Goal: Task Accomplishment & Management: Manage account settings

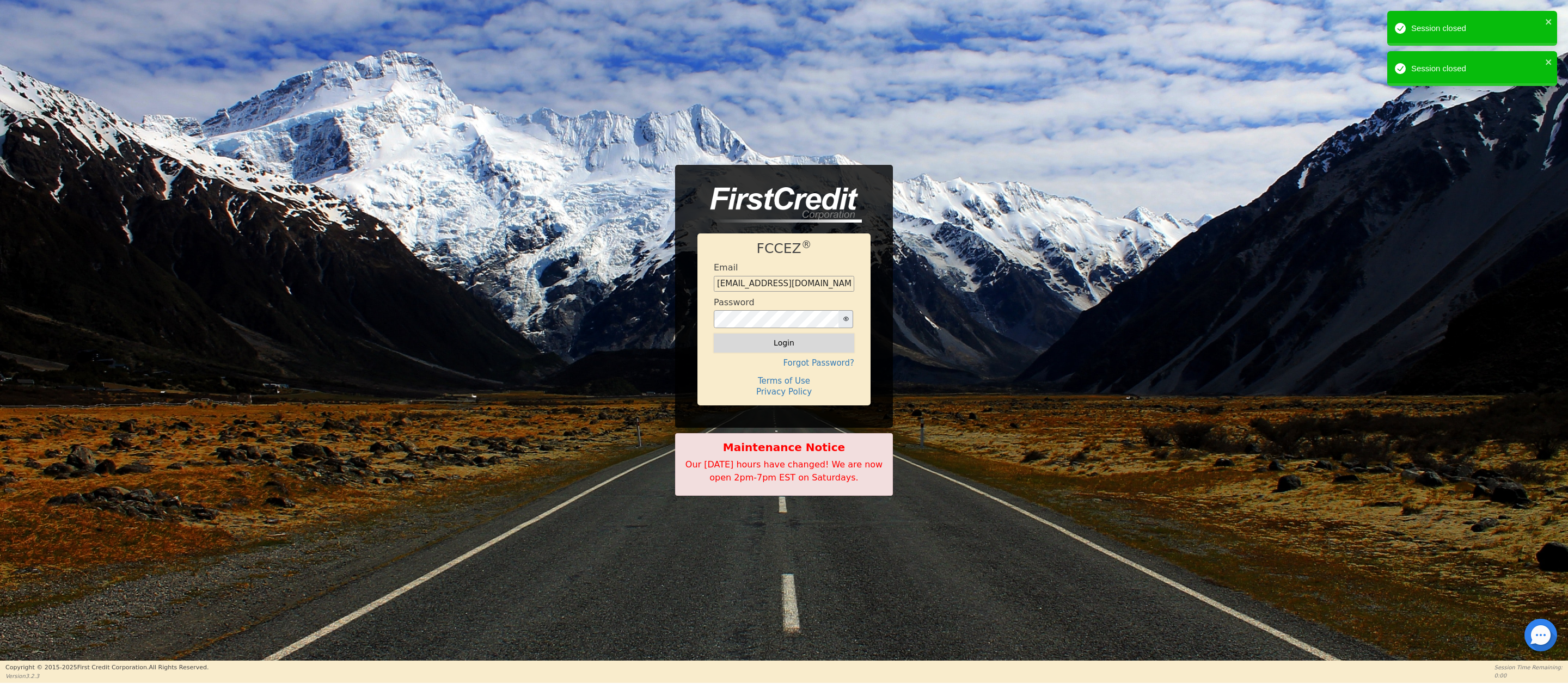
click at [786, 340] on button "Login" at bounding box center [784, 342] width 140 height 18
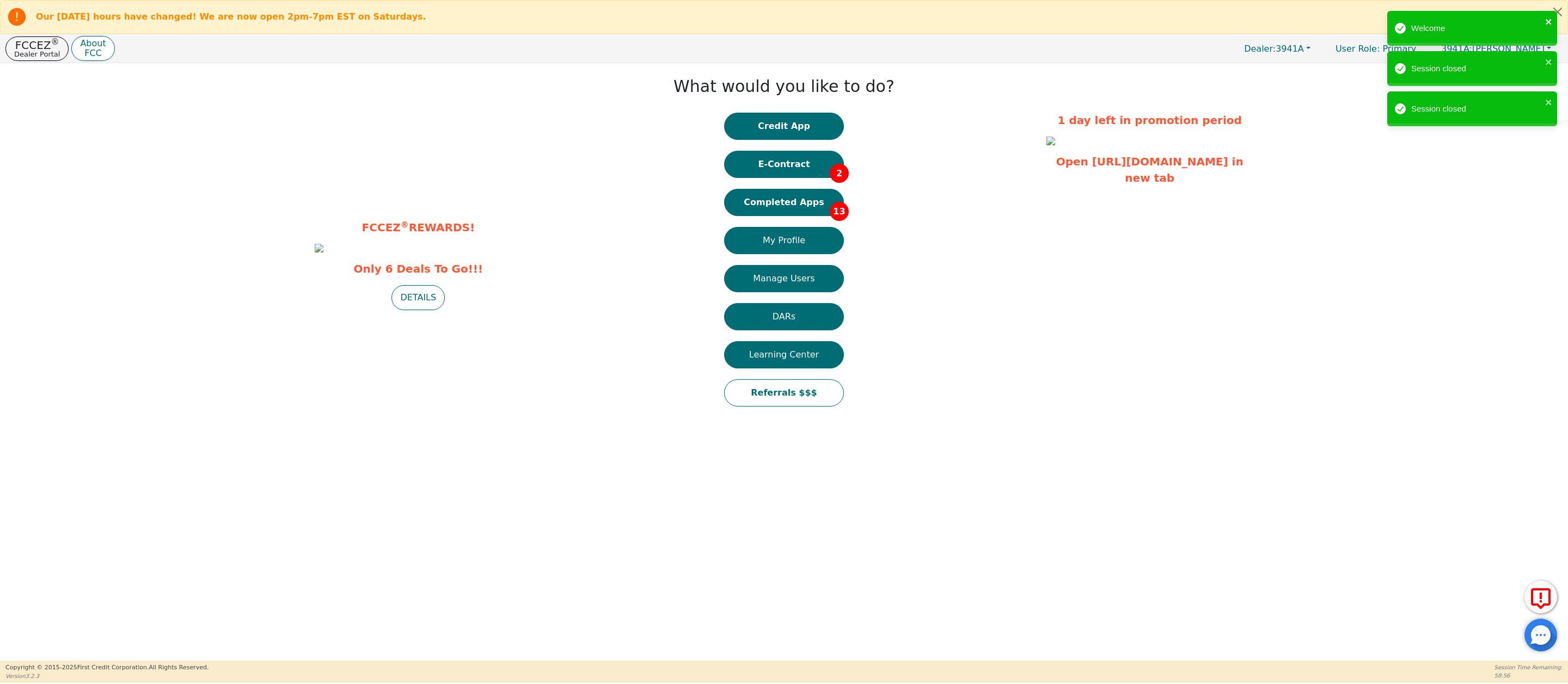
click at [1548, 22] on icon "close" at bounding box center [1549, 22] width 8 height 9
click at [1549, 60] on icon "close" at bounding box center [1549, 62] width 8 height 9
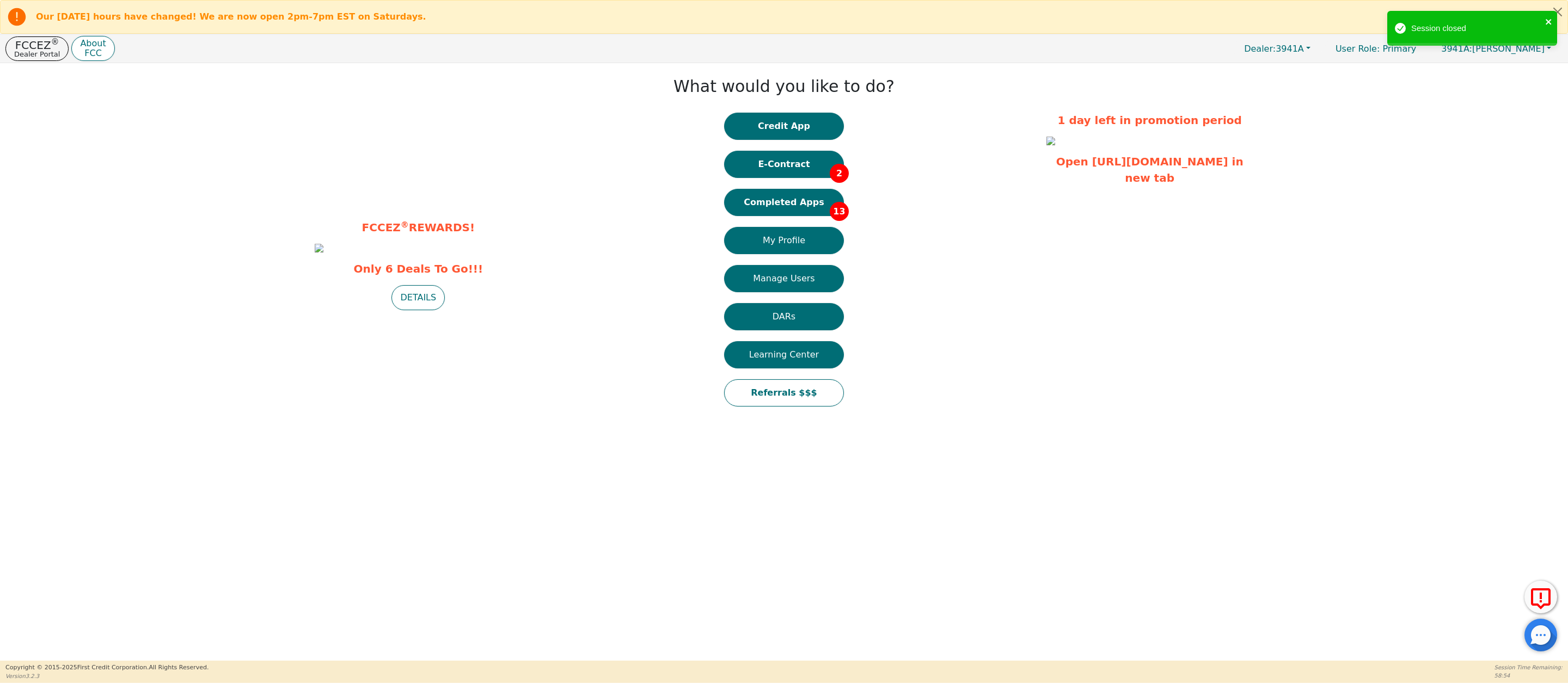
click at [1548, 18] on icon "close" at bounding box center [1549, 22] width 8 height 9
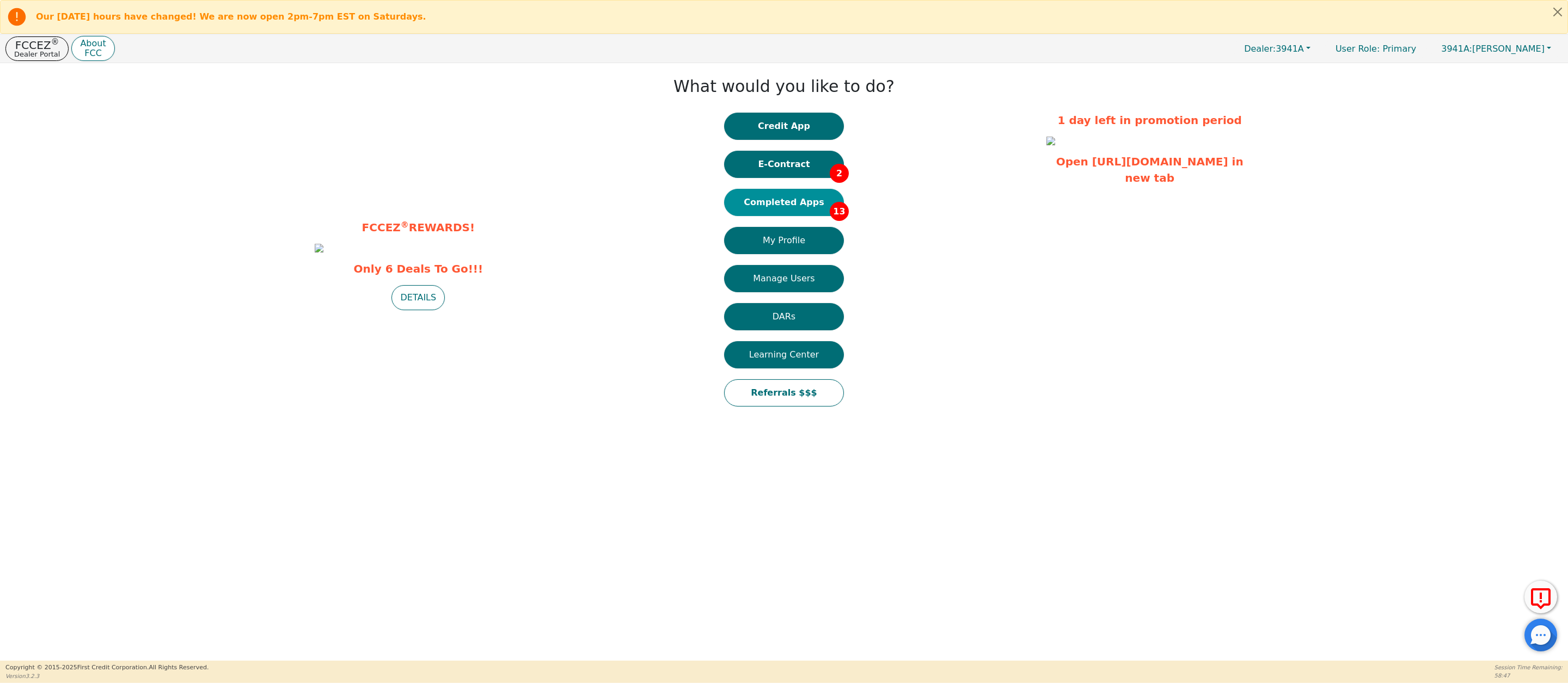
click at [783, 200] on button "Completed Apps 13" at bounding box center [784, 202] width 119 height 27
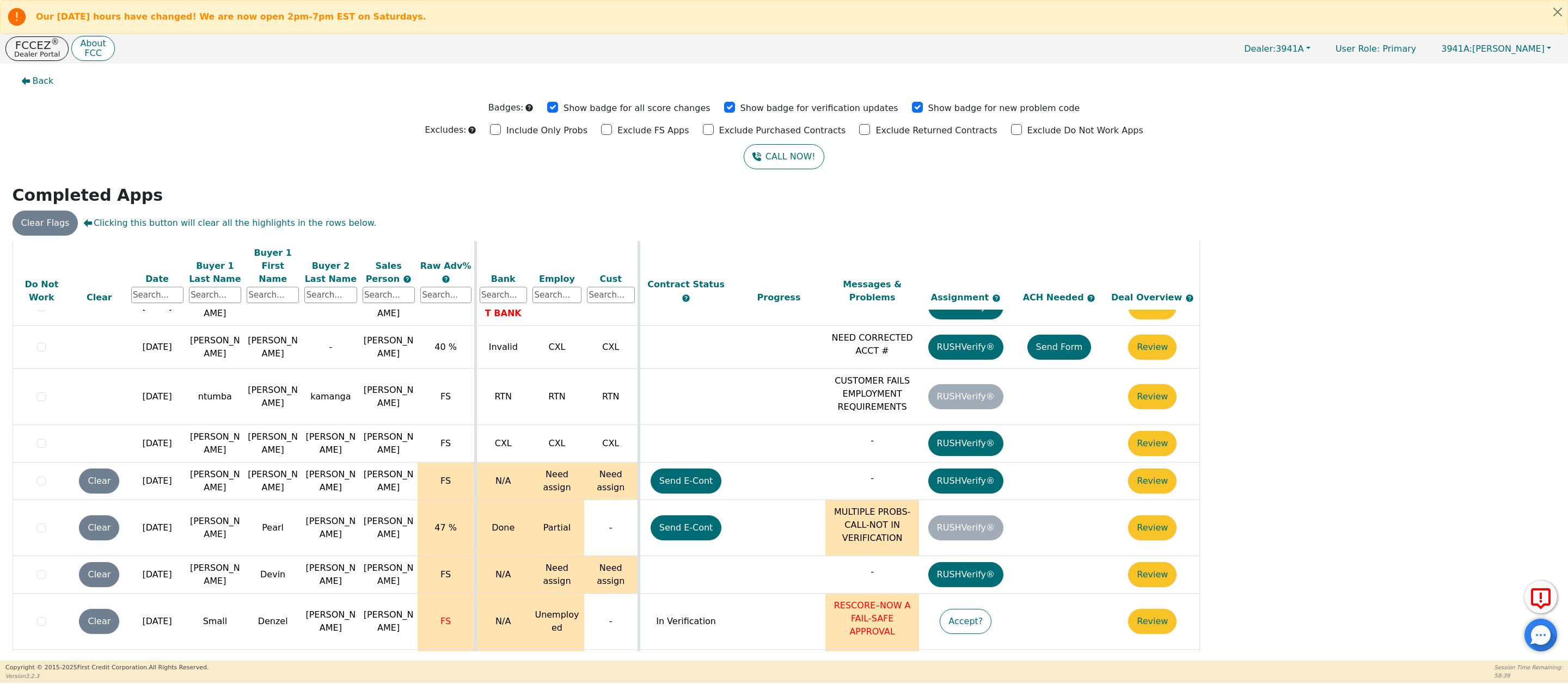
scroll to position [121, 0]
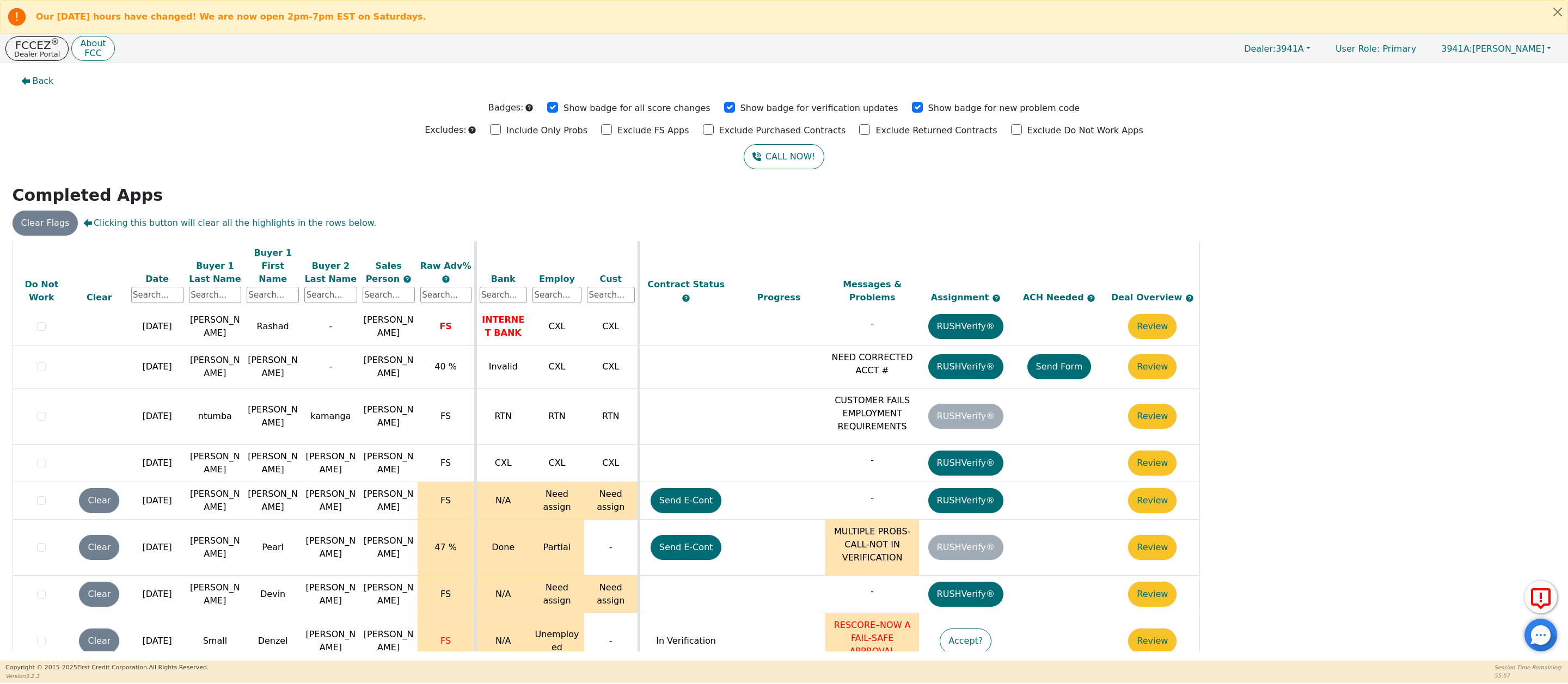
click at [153, 272] on div "Date" at bounding box center [158, 278] width 52 height 13
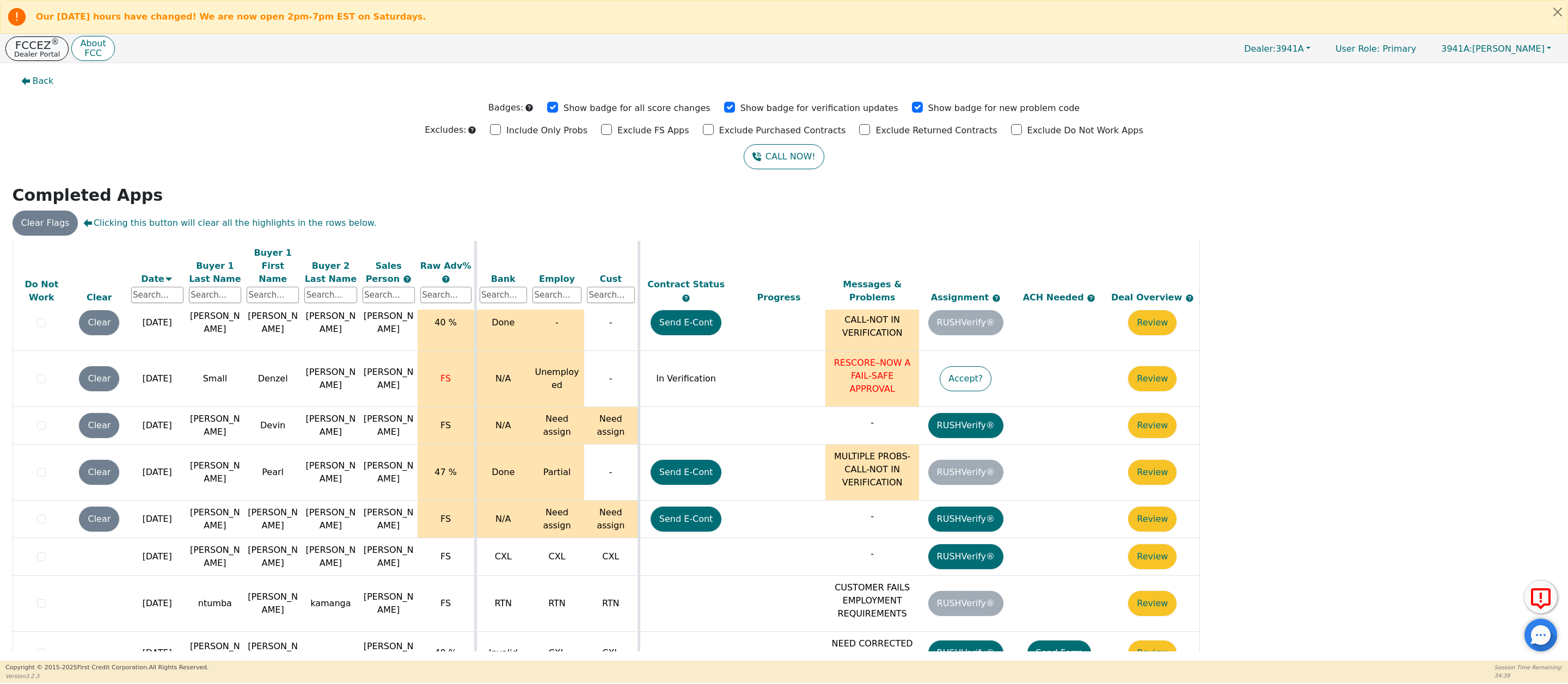
click at [38, 53] on p "Dealer Portal" at bounding box center [37, 54] width 45 height 7
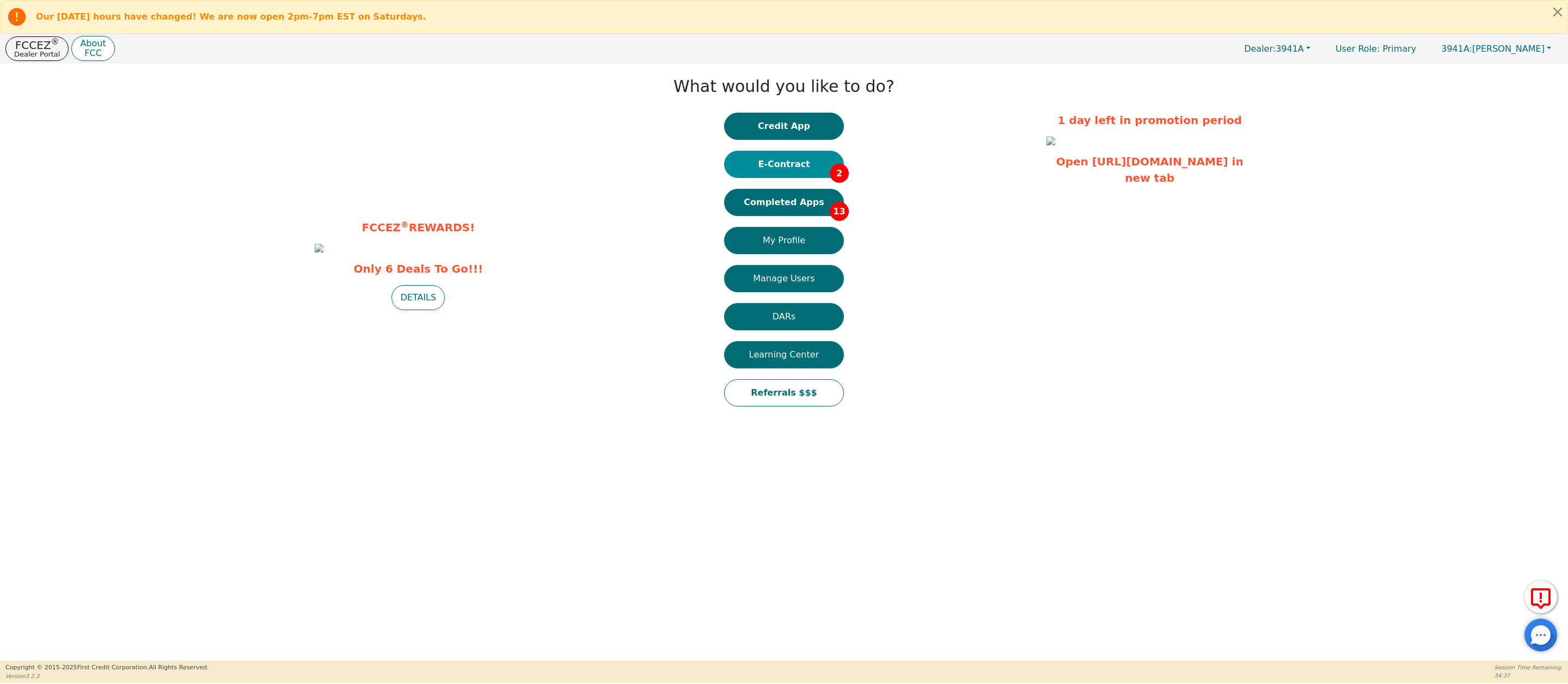
click at [786, 161] on button "E-Contract 2" at bounding box center [784, 164] width 119 height 27
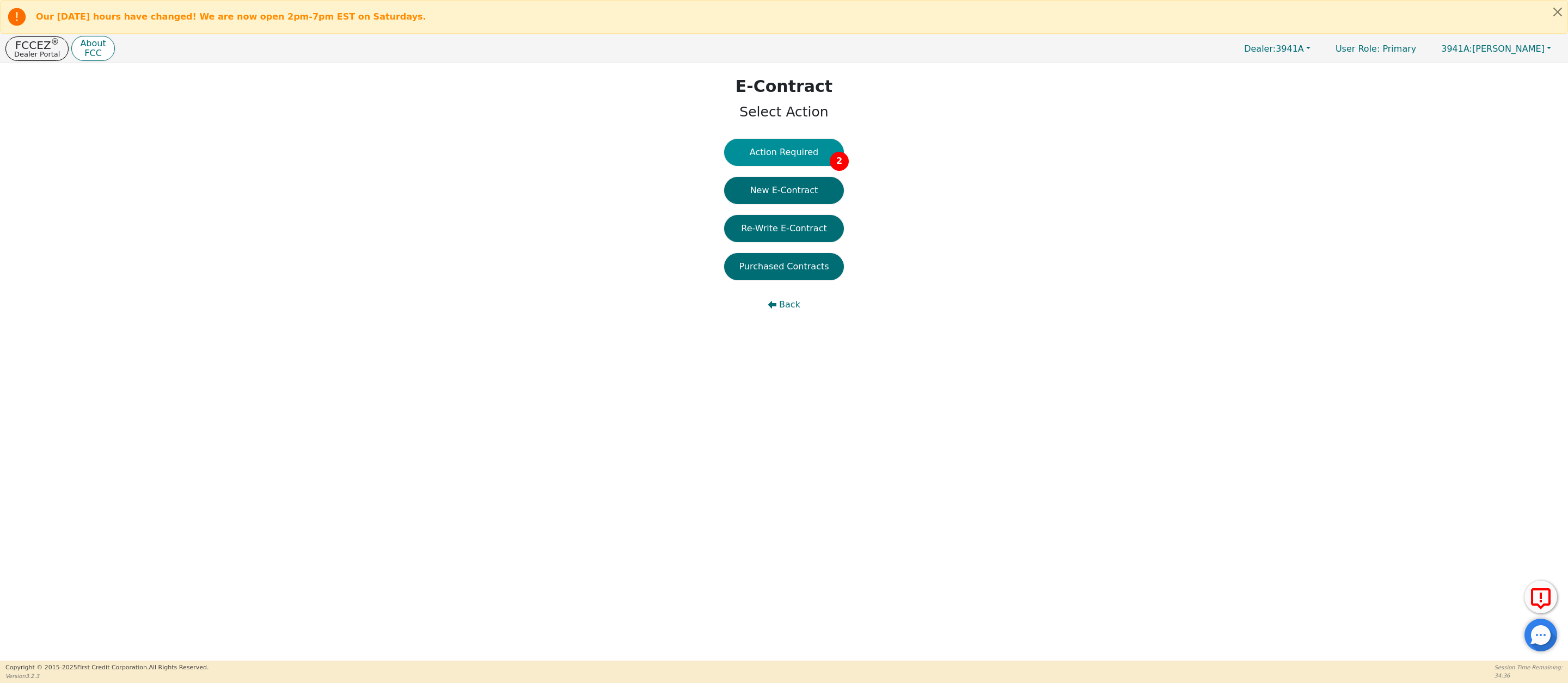
click at [786, 152] on button "Action Required 2" at bounding box center [784, 152] width 119 height 27
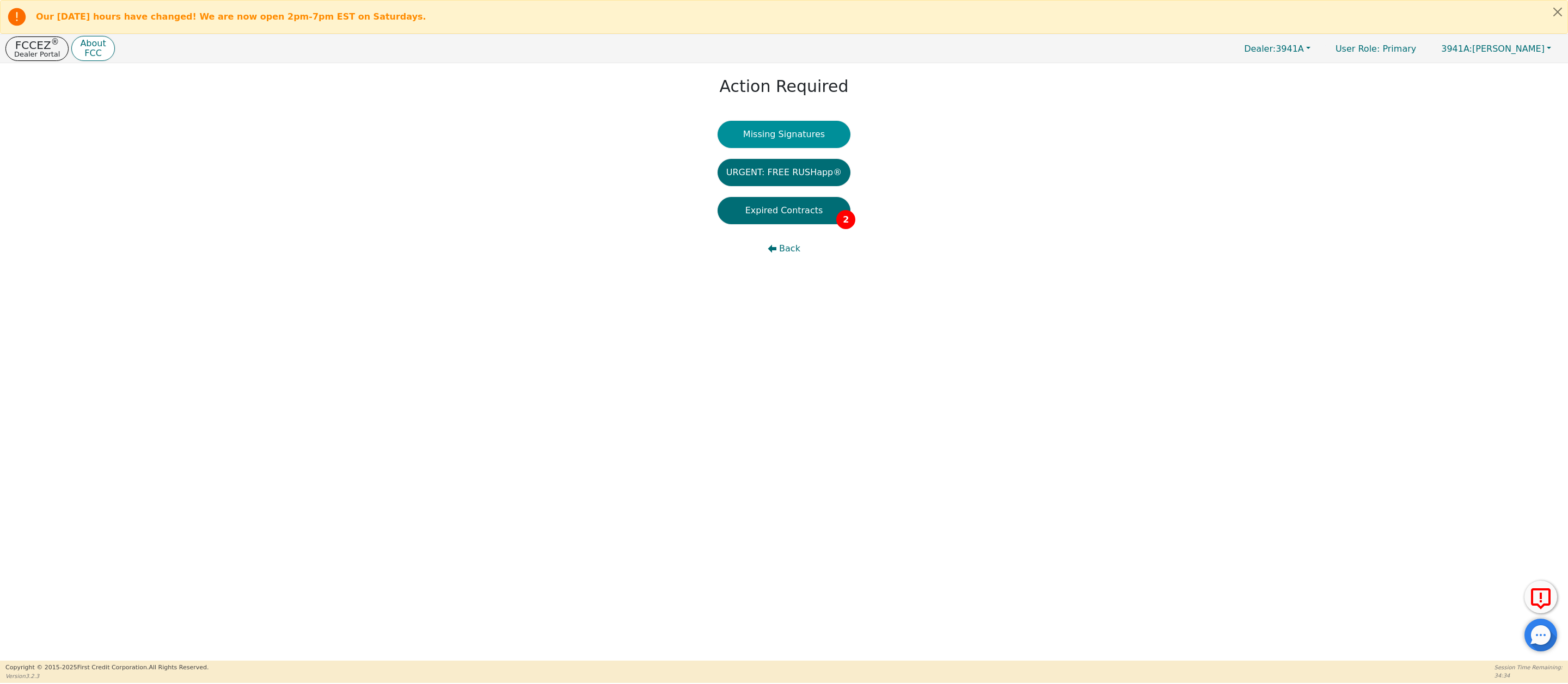
click at [787, 137] on button "Missing Signatures" at bounding box center [784, 134] width 133 height 27
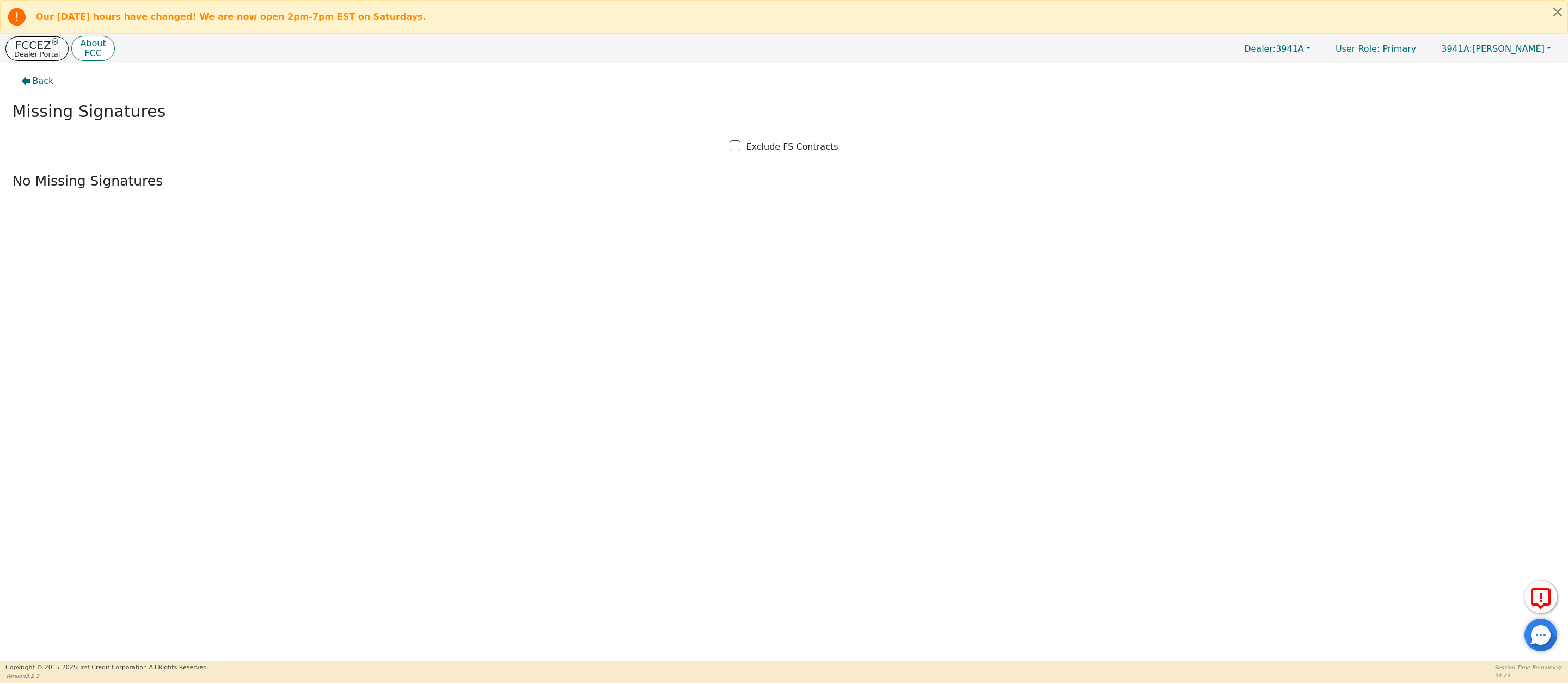
click at [32, 55] on p "Dealer Portal" at bounding box center [37, 54] width 45 height 7
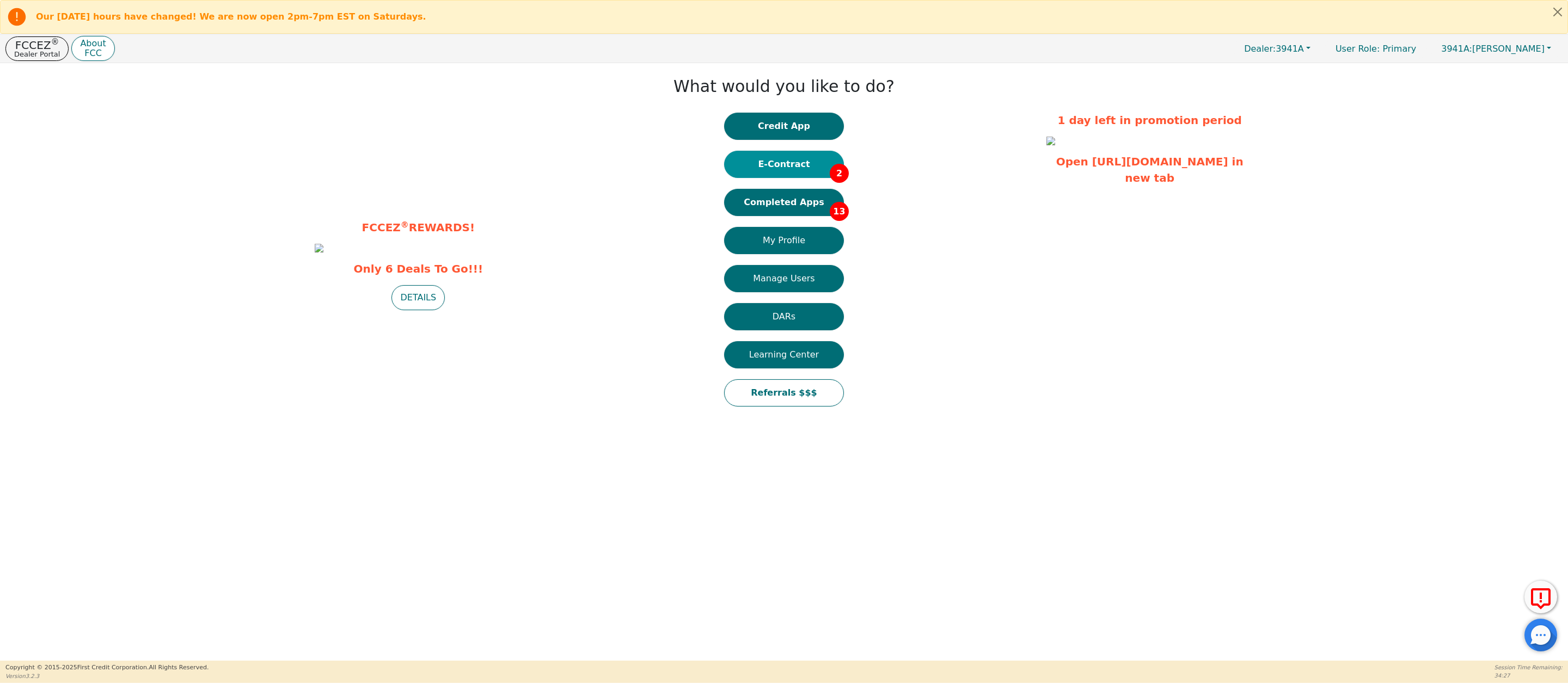
click at [782, 173] on button "E-Contract 2" at bounding box center [784, 164] width 119 height 27
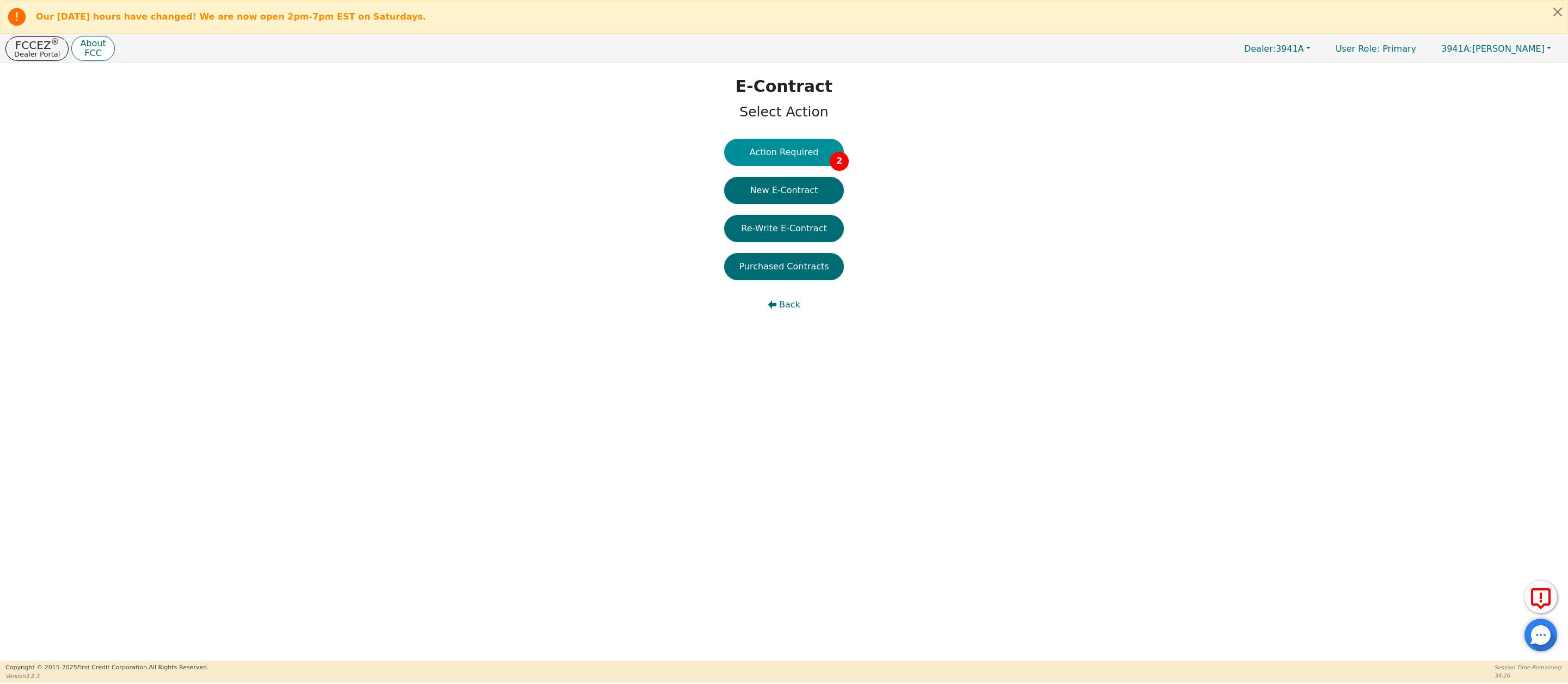
click at [782, 152] on button "Action Required 2" at bounding box center [784, 152] width 119 height 27
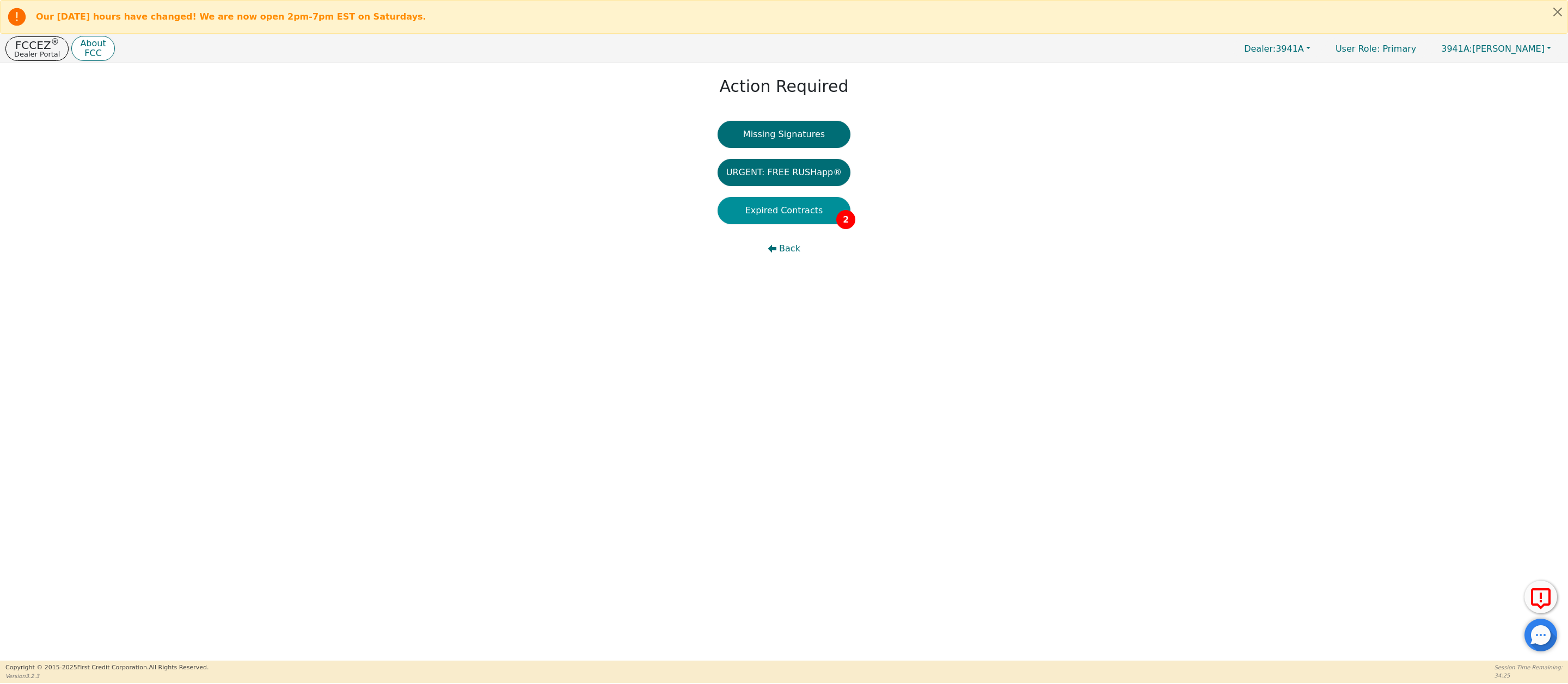
click at [798, 218] on button "Expired Contracts 2" at bounding box center [784, 210] width 133 height 27
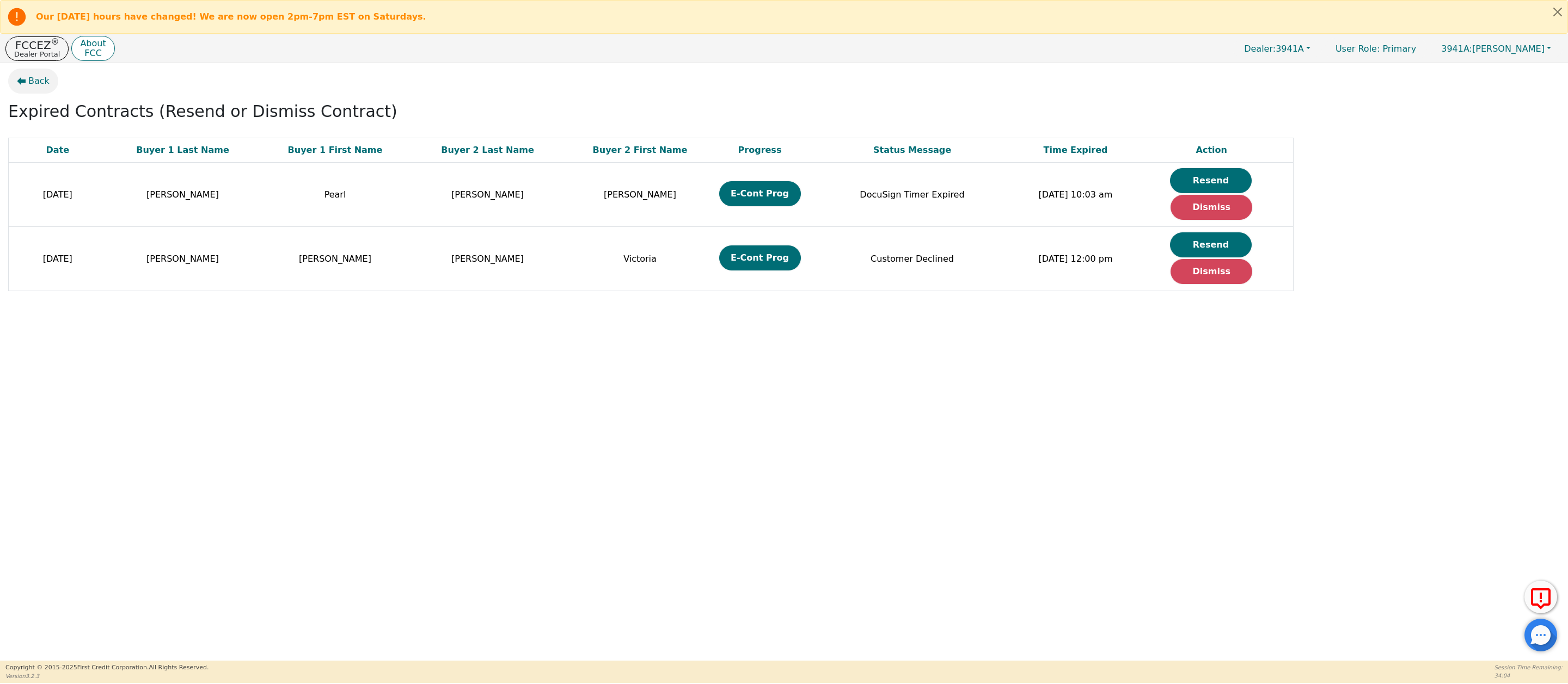
click at [37, 81] on span "Back" at bounding box center [38, 81] width 21 height 13
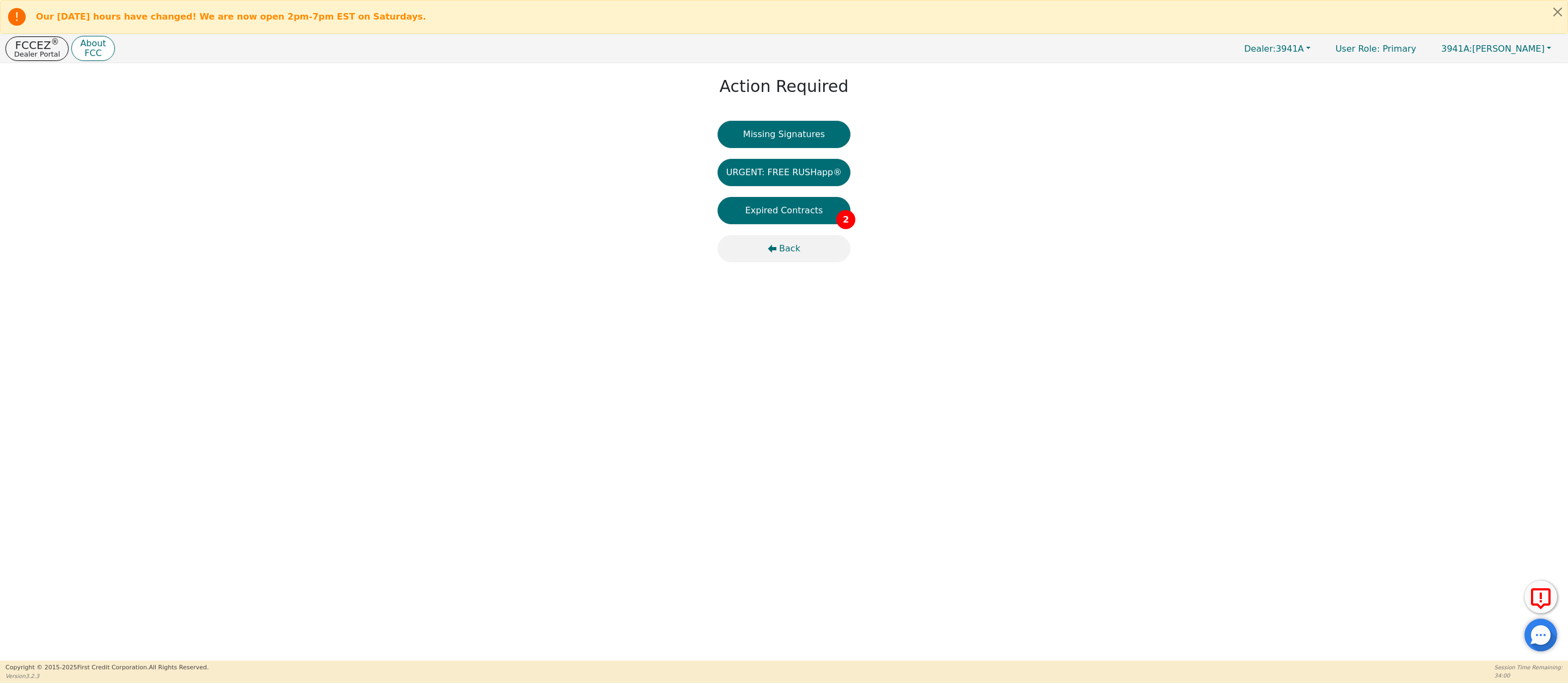
click at [784, 251] on span "Back" at bounding box center [790, 248] width 21 height 13
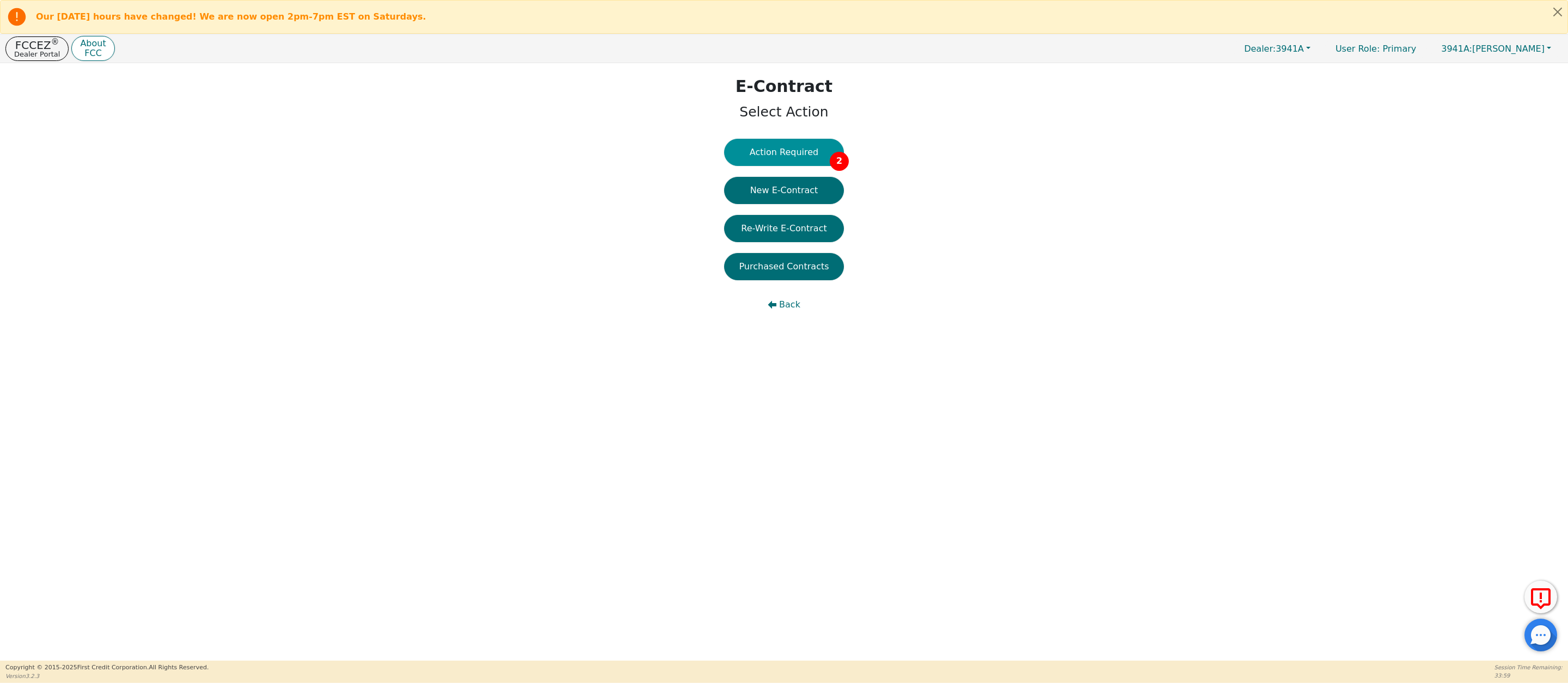
click at [782, 148] on button "Action Required 2" at bounding box center [784, 152] width 119 height 27
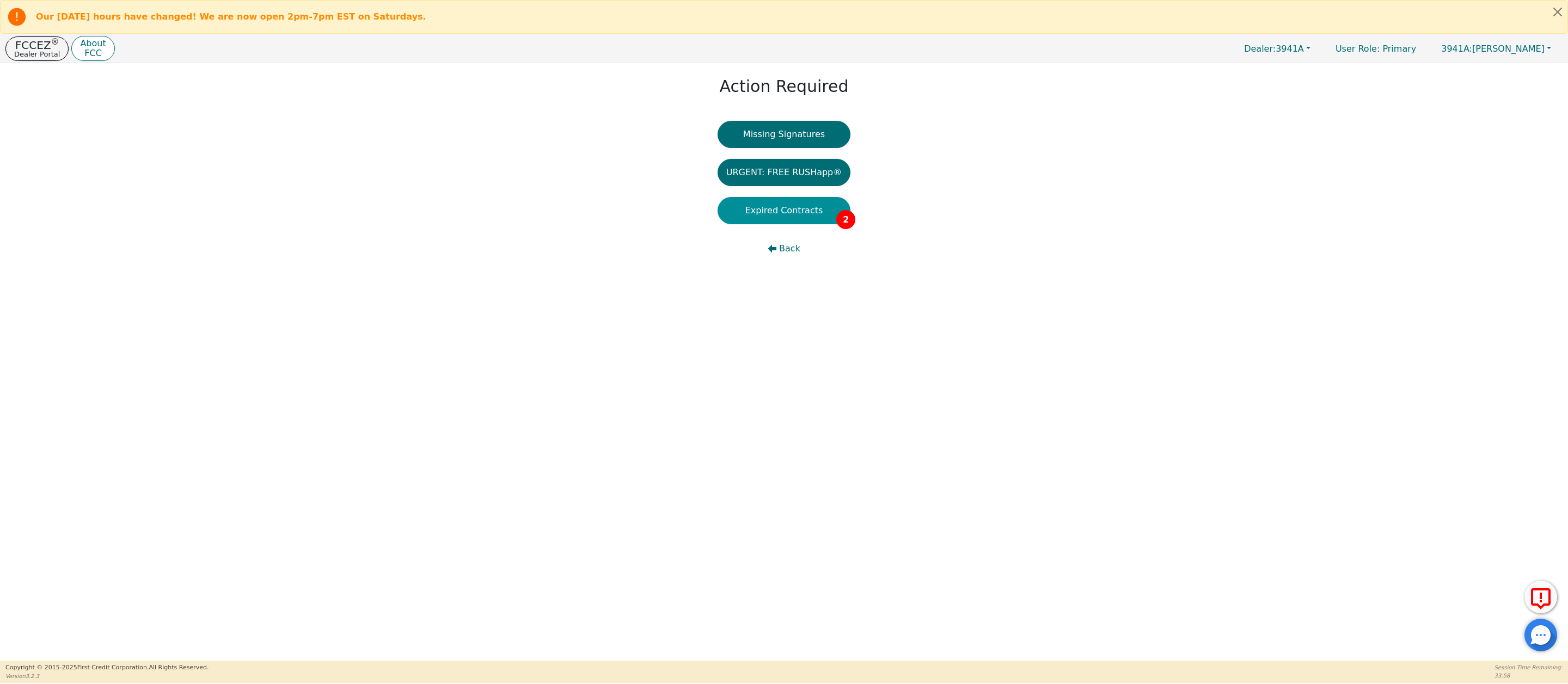
drag, startPoint x: 772, startPoint y: 213, endPoint x: 777, endPoint y: 219, distance: 7.8
click at [777, 219] on button "Expired Contracts 2" at bounding box center [784, 210] width 133 height 27
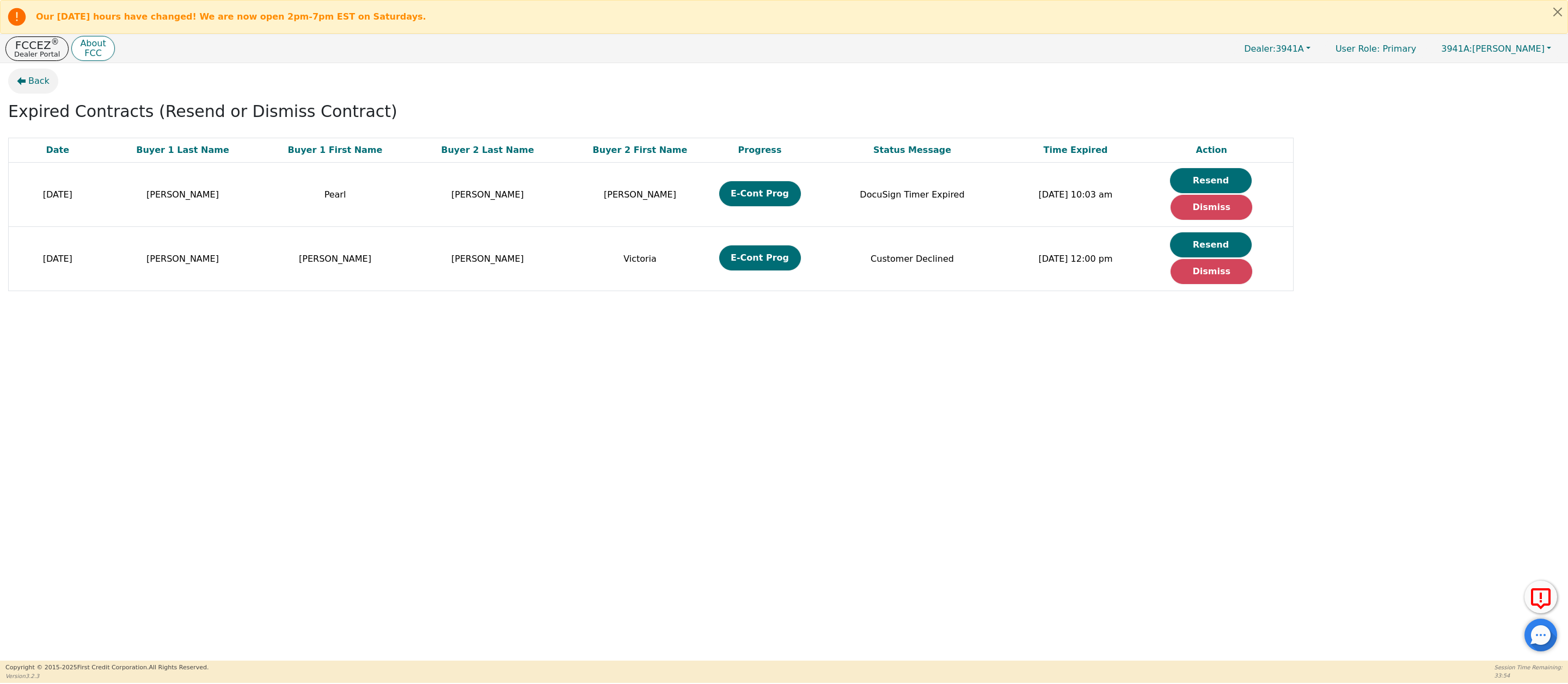
click at [31, 84] on span "Back" at bounding box center [38, 81] width 21 height 13
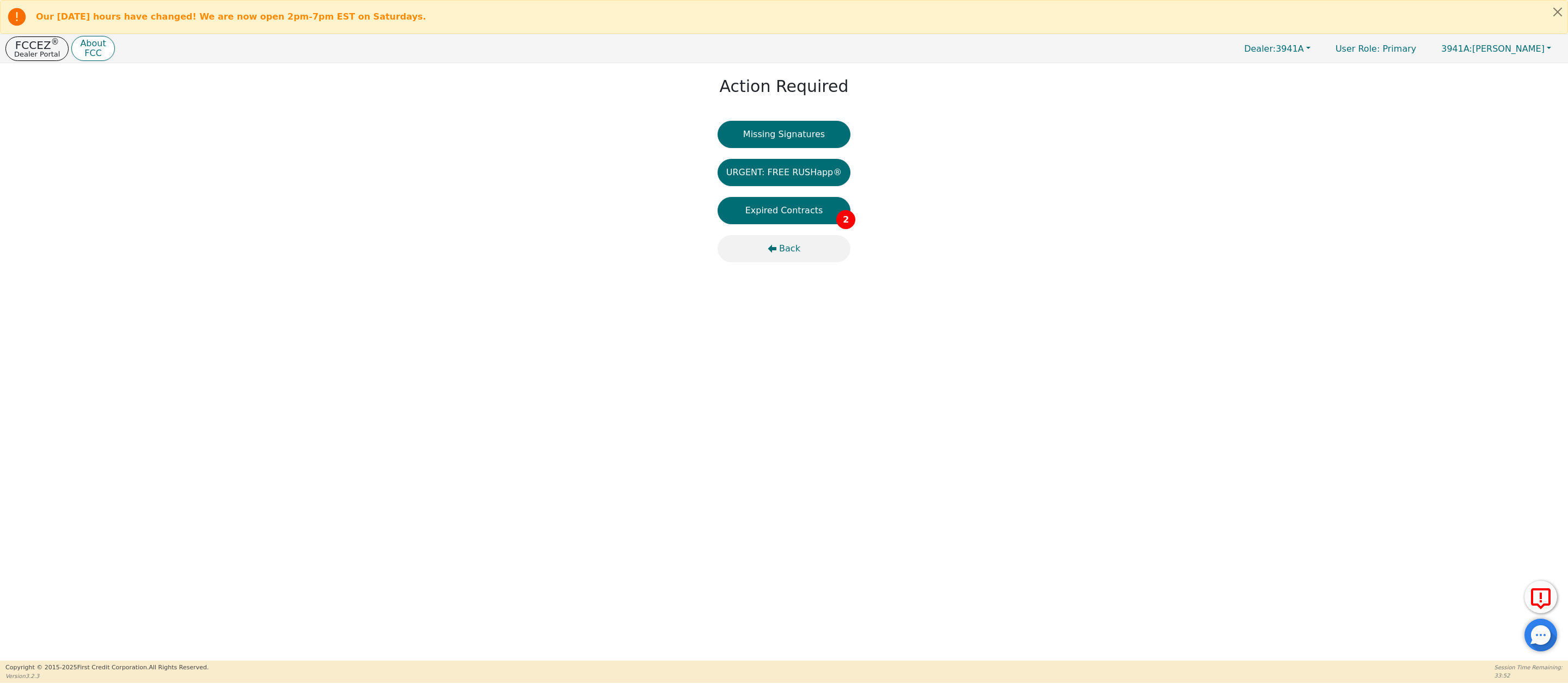
click at [785, 249] on span "Back" at bounding box center [790, 248] width 21 height 13
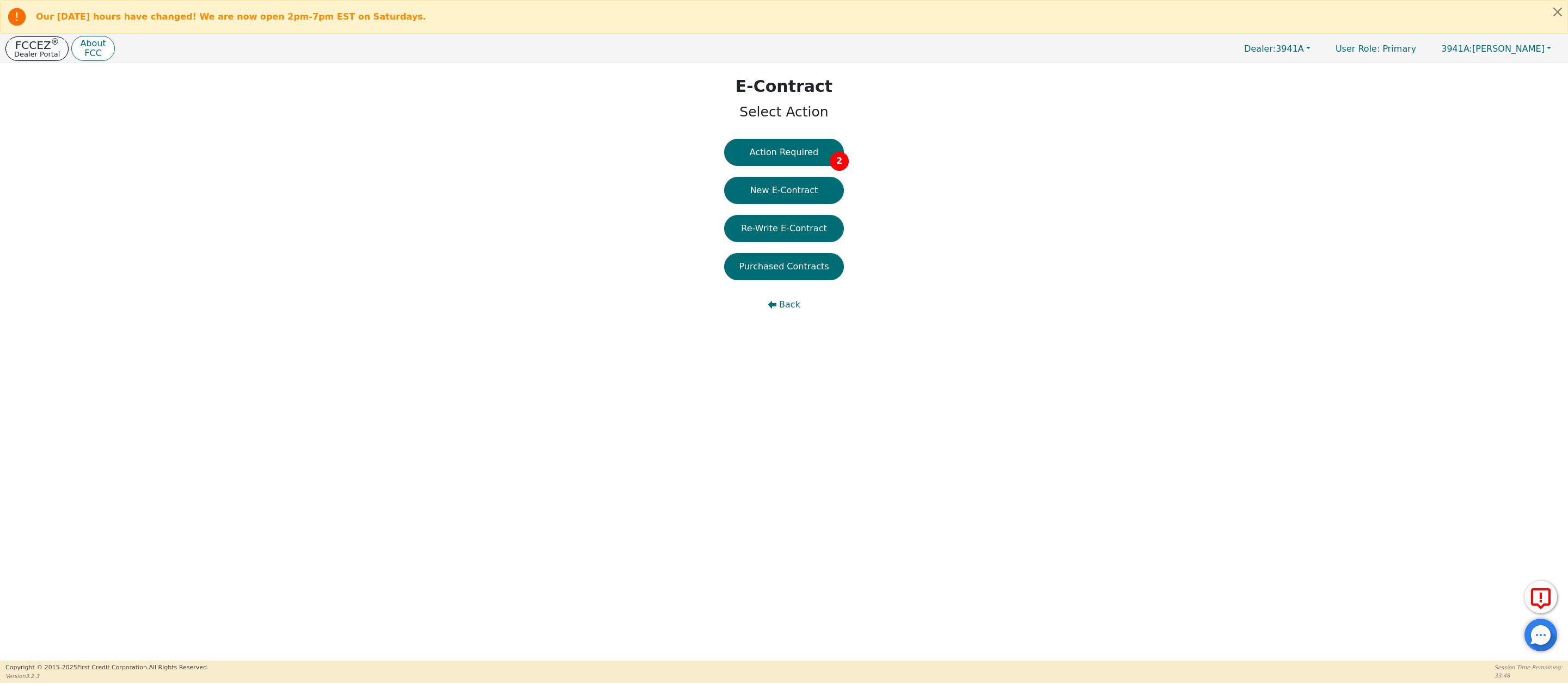
click at [37, 51] on p "Dealer Portal" at bounding box center [37, 54] width 45 height 7
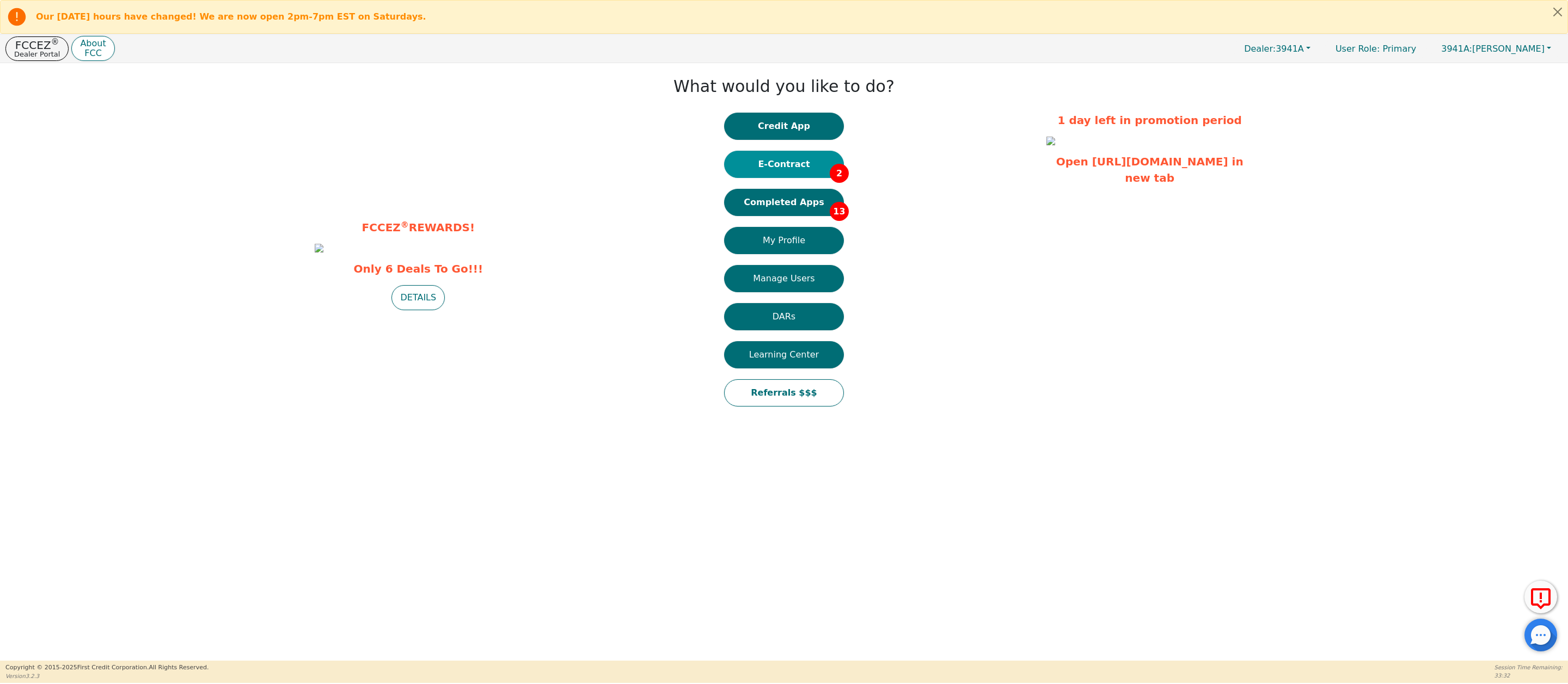
click at [784, 163] on button "E-Contract 2" at bounding box center [784, 164] width 119 height 27
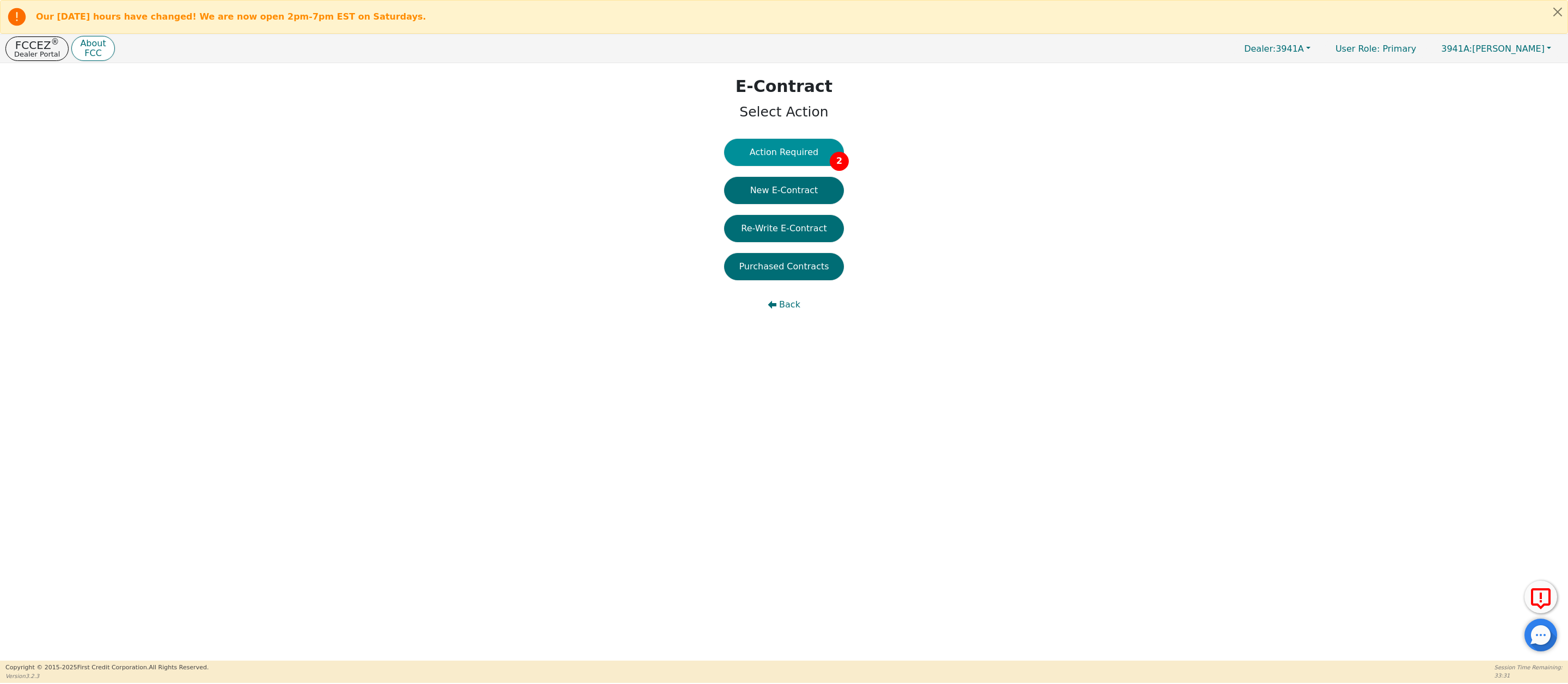
click at [787, 147] on button "Action Required 2" at bounding box center [784, 152] width 119 height 27
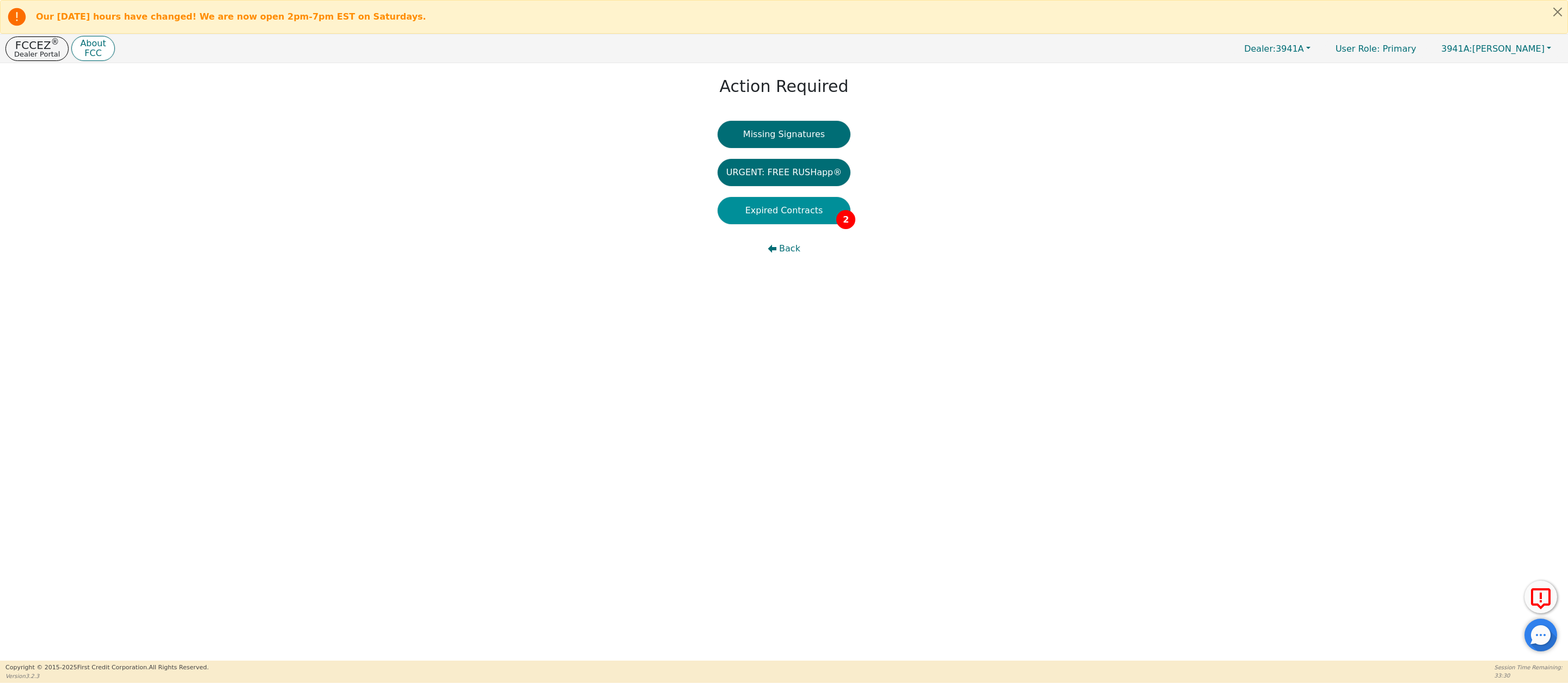
click at [791, 216] on button "Expired Contracts 2" at bounding box center [784, 210] width 133 height 27
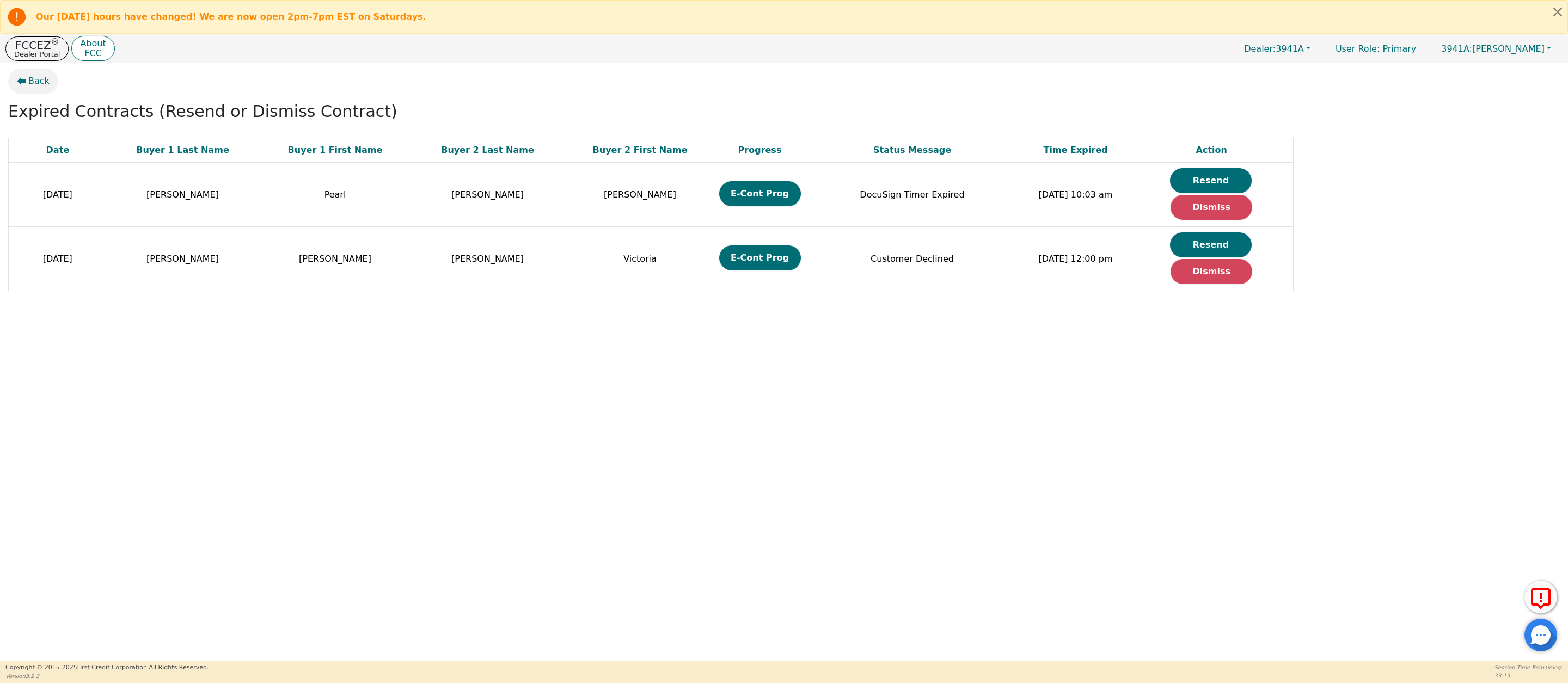
click at [37, 82] on span "Back" at bounding box center [38, 81] width 21 height 13
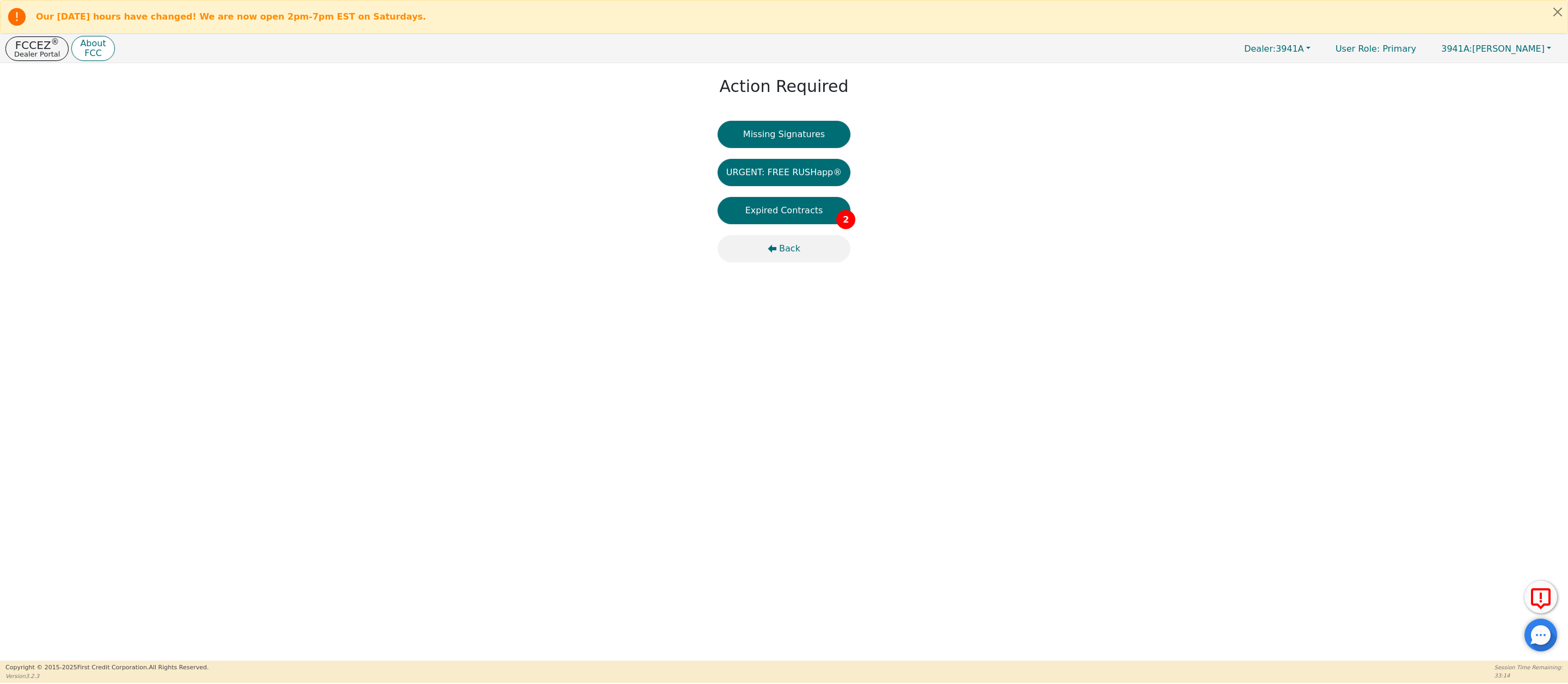
click at [784, 250] on span "Back" at bounding box center [790, 248] width 21 height 13
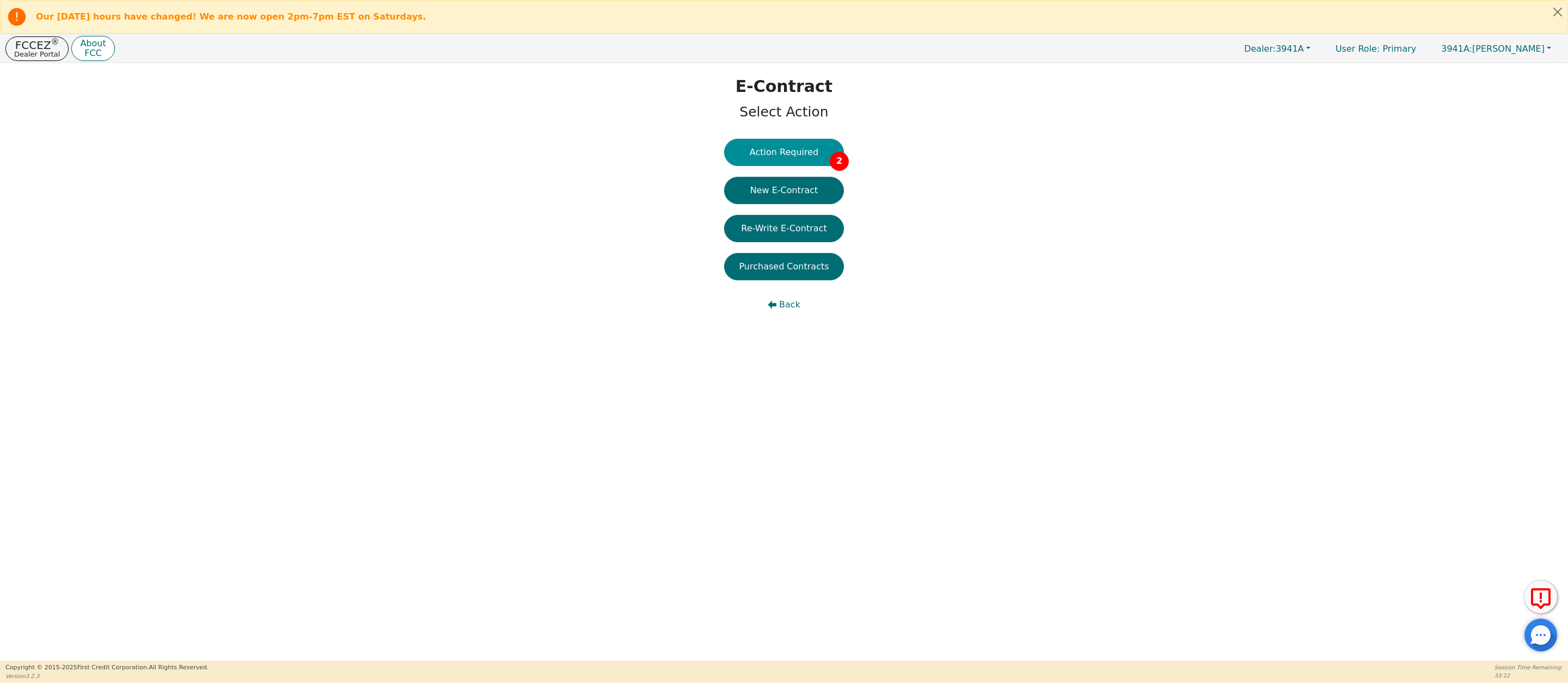
click at [790, 153] on button "Action Required 2" at bounding box center [784, 152] width 119 height 27
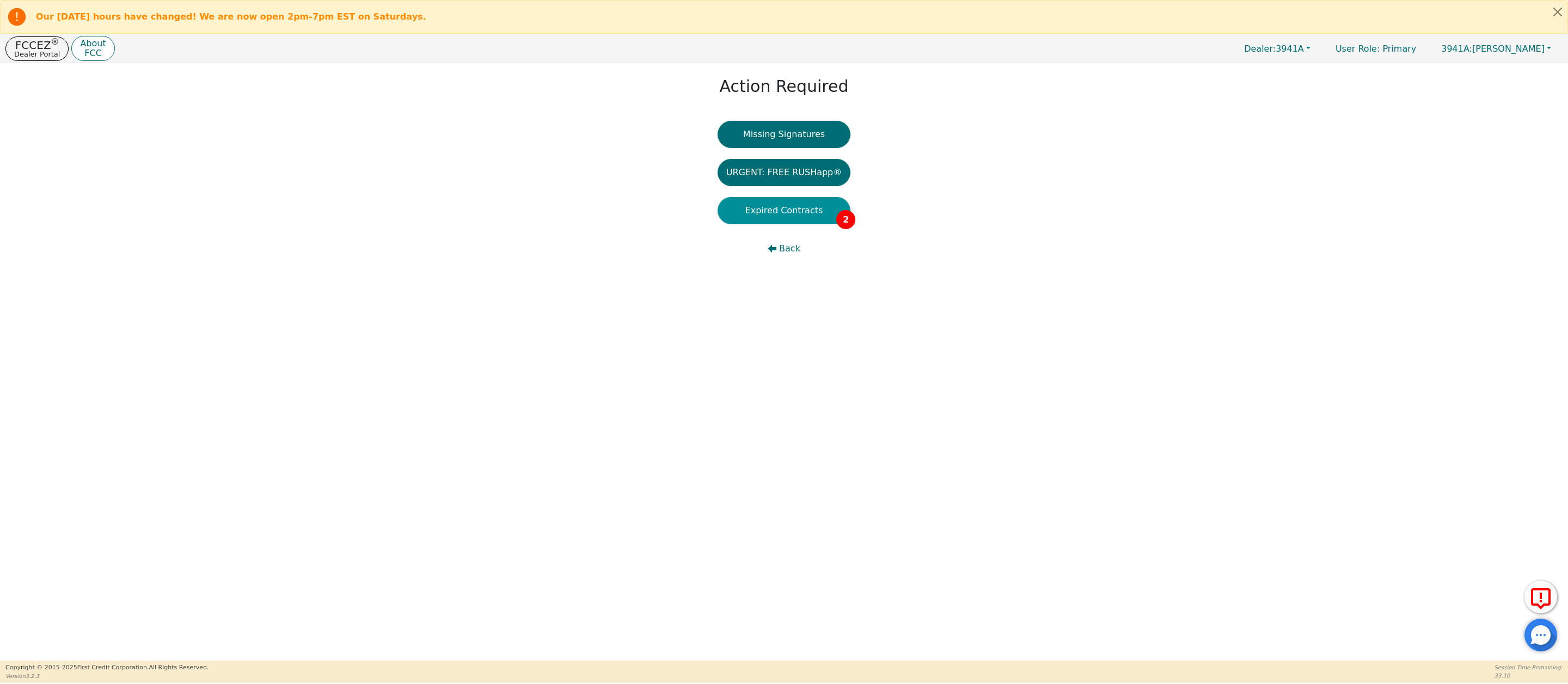
click at [784, 215] on button "Expired Contracts 2" at bounding box center [784, 210] width 133 height 27
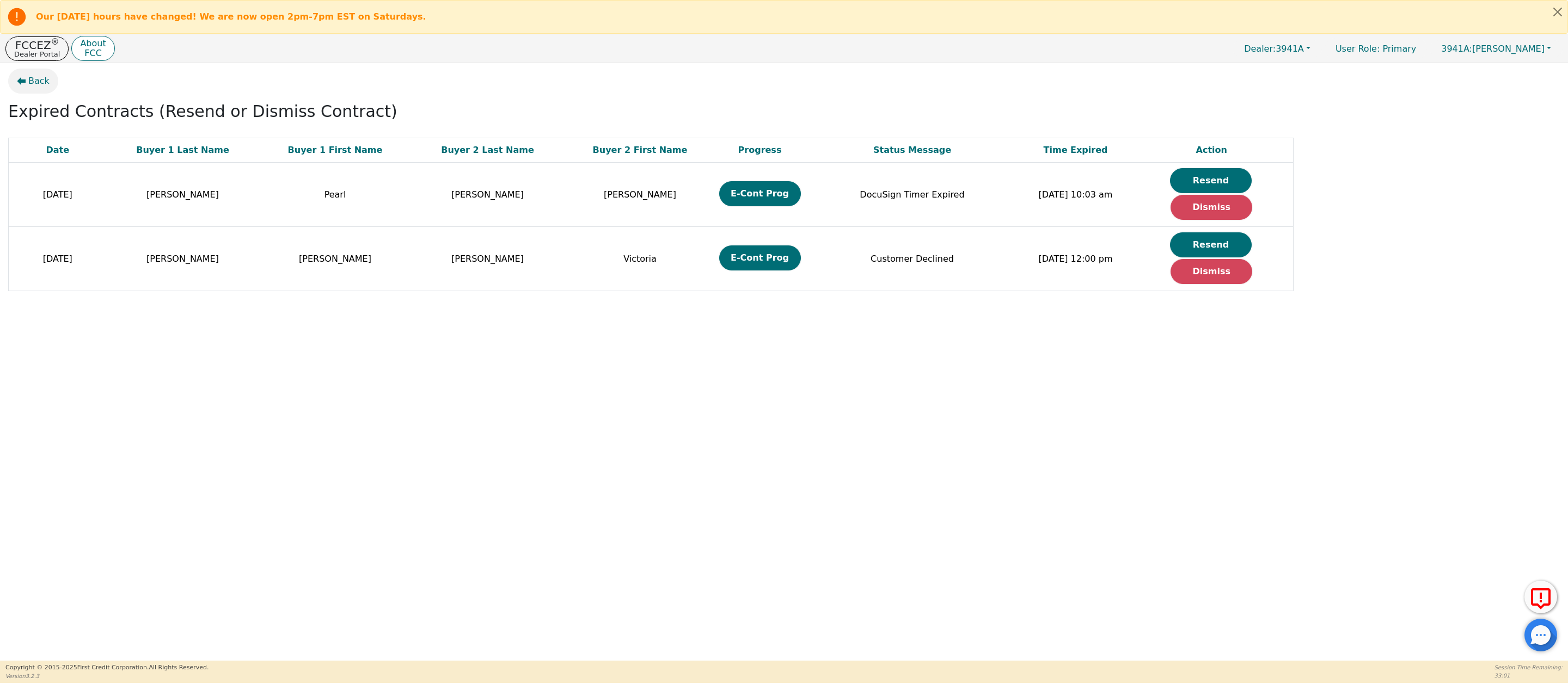
click at [35, 79] on span "Back" at bounding box center [38, 81] width 21 height 13
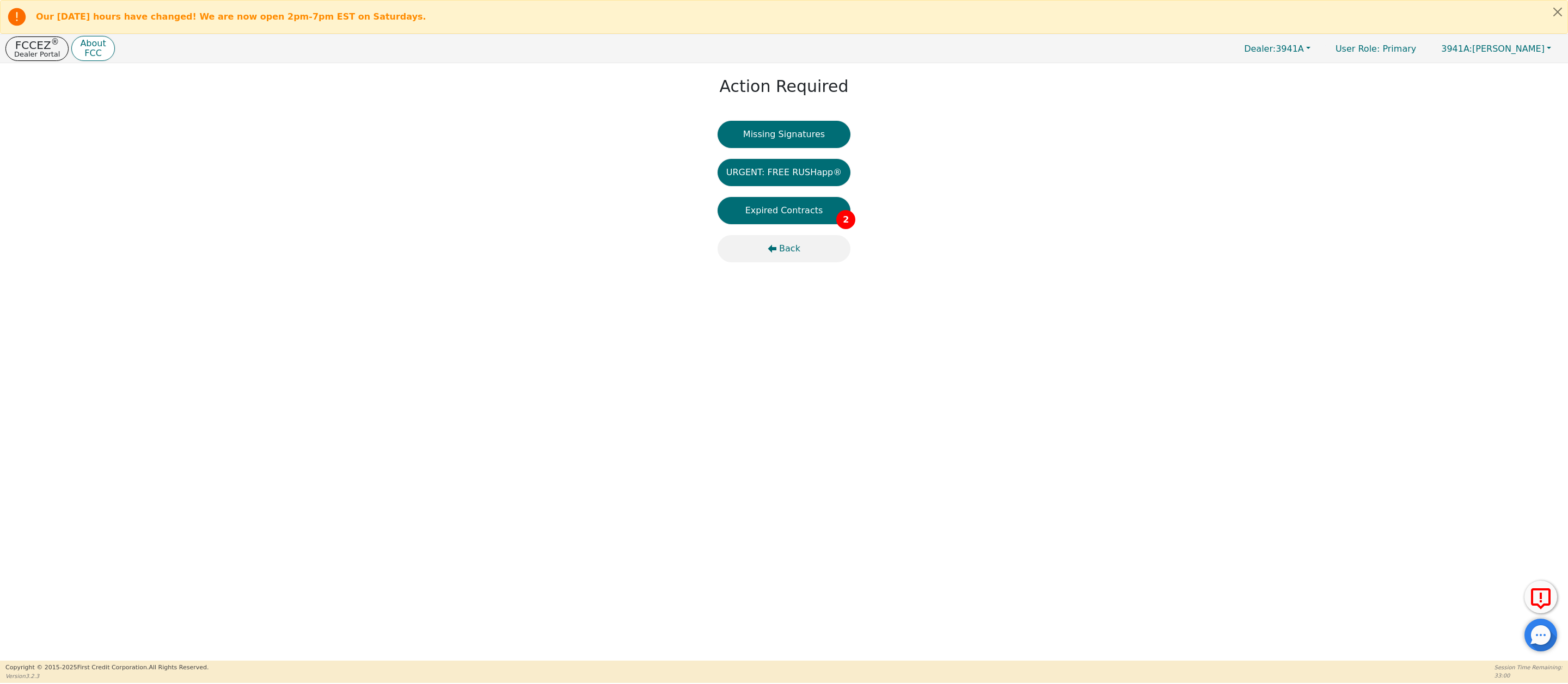
click at [786, 247] on span "Back" at bounding box center [790, 248] width 21 height 13
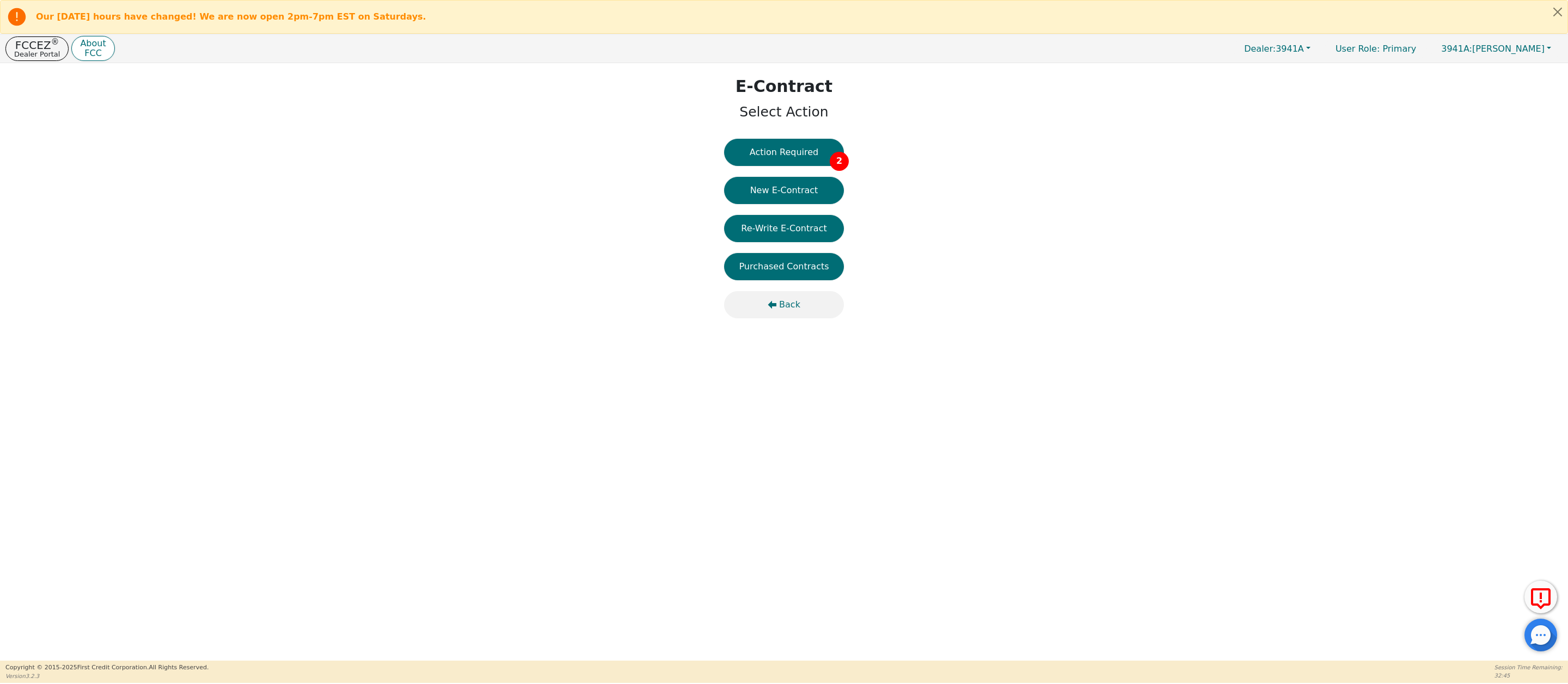
click at [788, 303] on span "Back" at bounding box center [790, 304] width 21 height 13
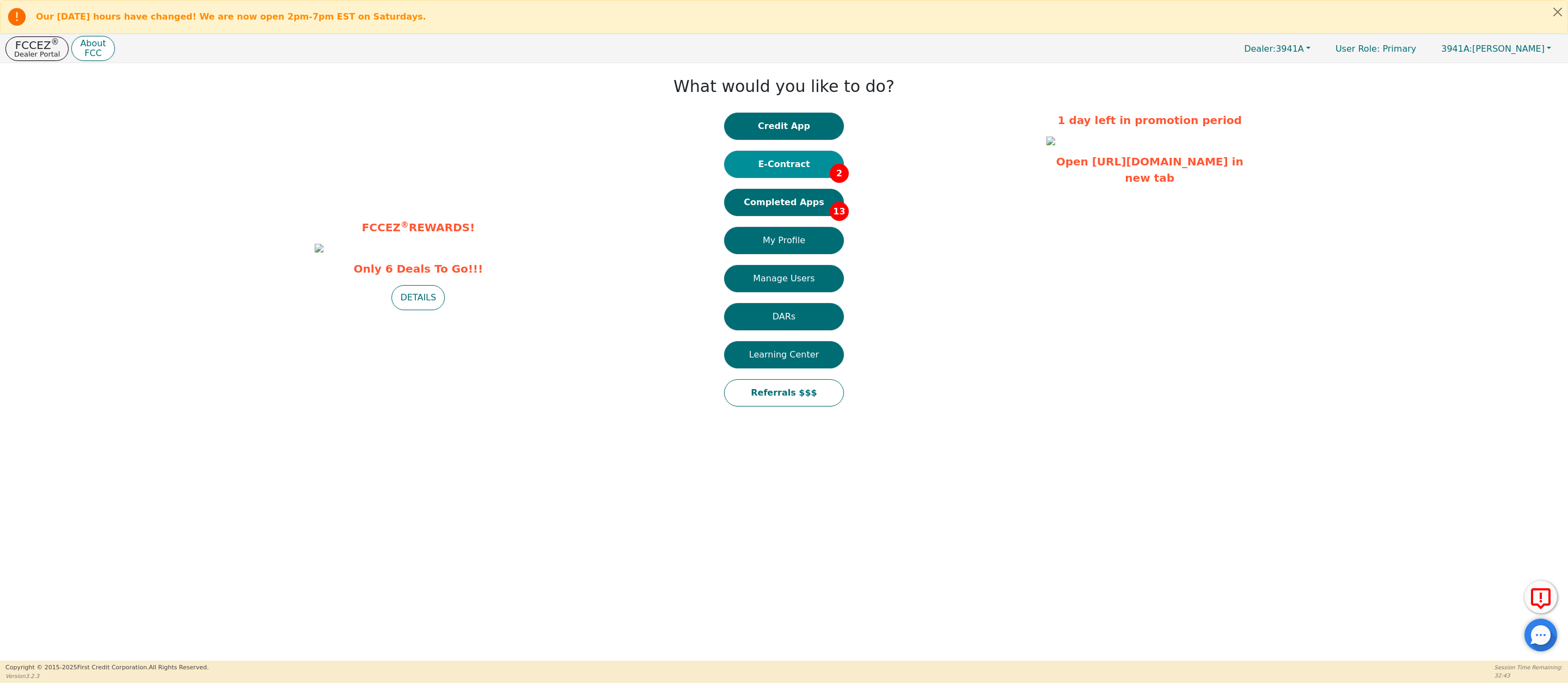
click at [786, 166] on button "E-Contract 2" at bounding box center [784, 164] width 119 height 27
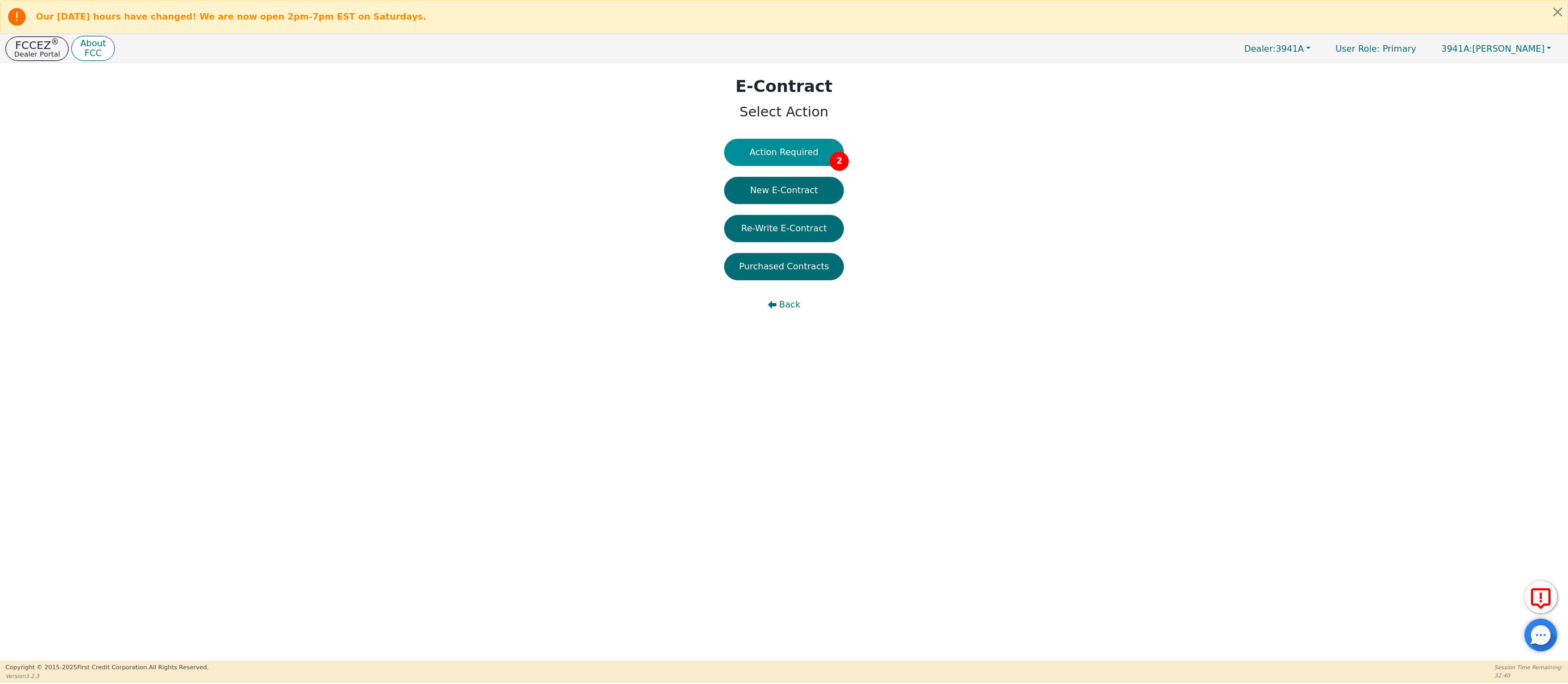
click at [784, 152] on button "Action Required 2" at bounding box center [784, 152] width 119 height 27
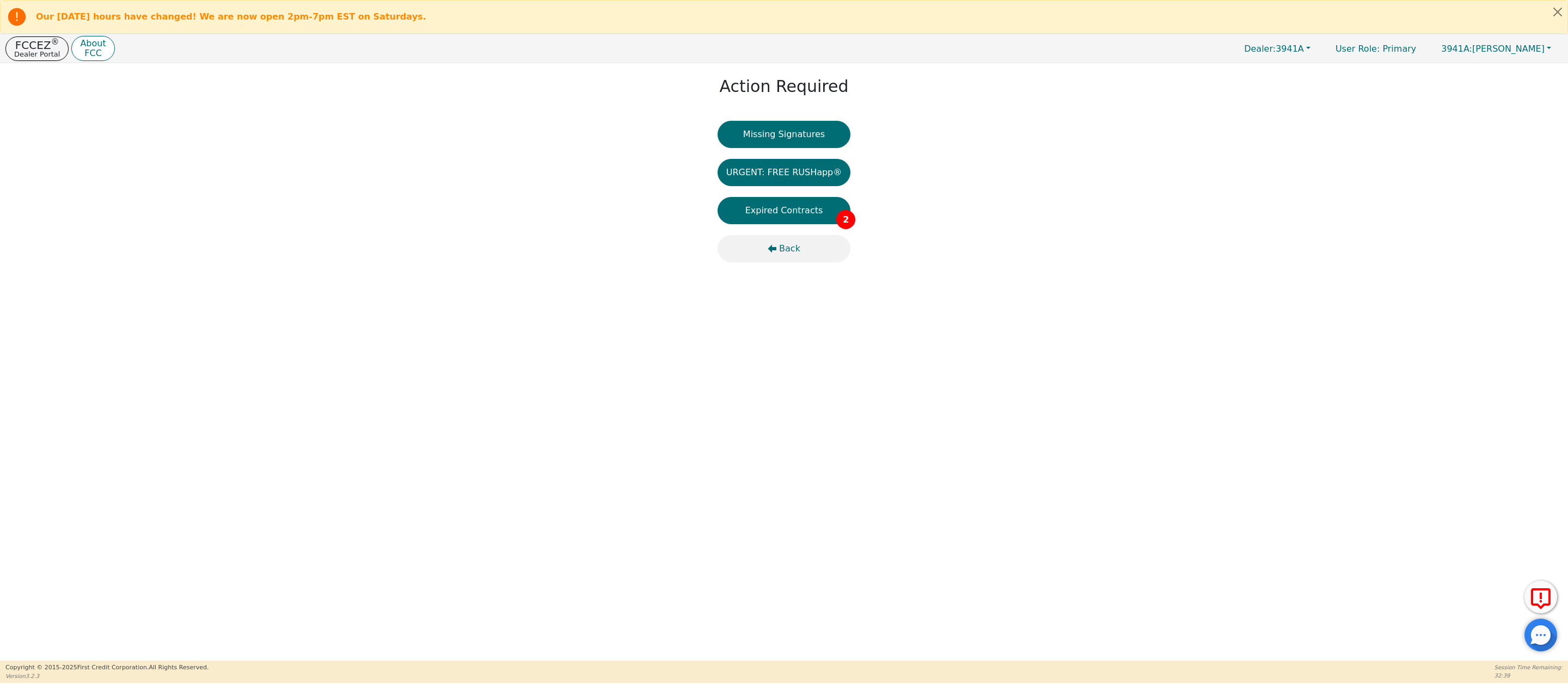
click at [791, 247] on span "Back" at bounding box center [790, 248] width 21 height 13
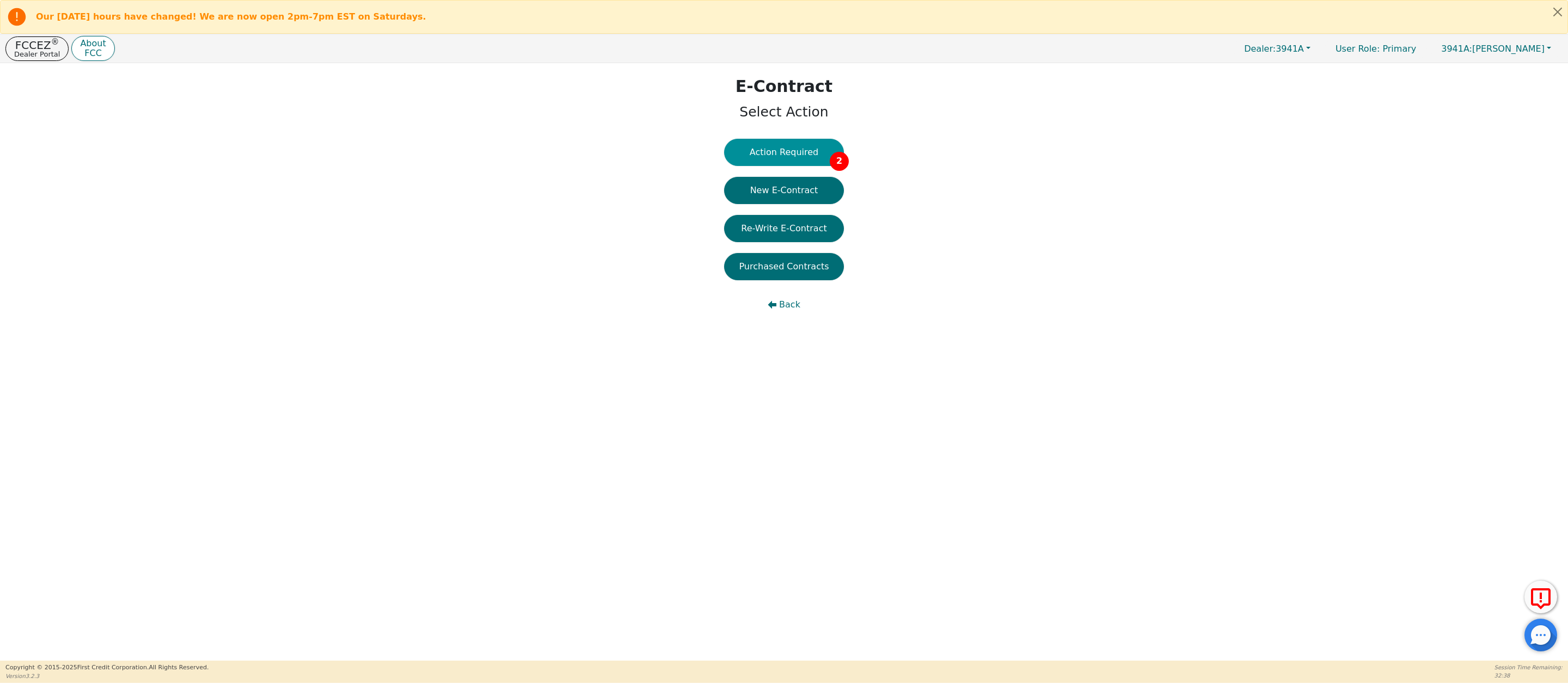
click at [794, 152] on button "Action Required 2" at bounding box center [784, 152] width 119 height 27
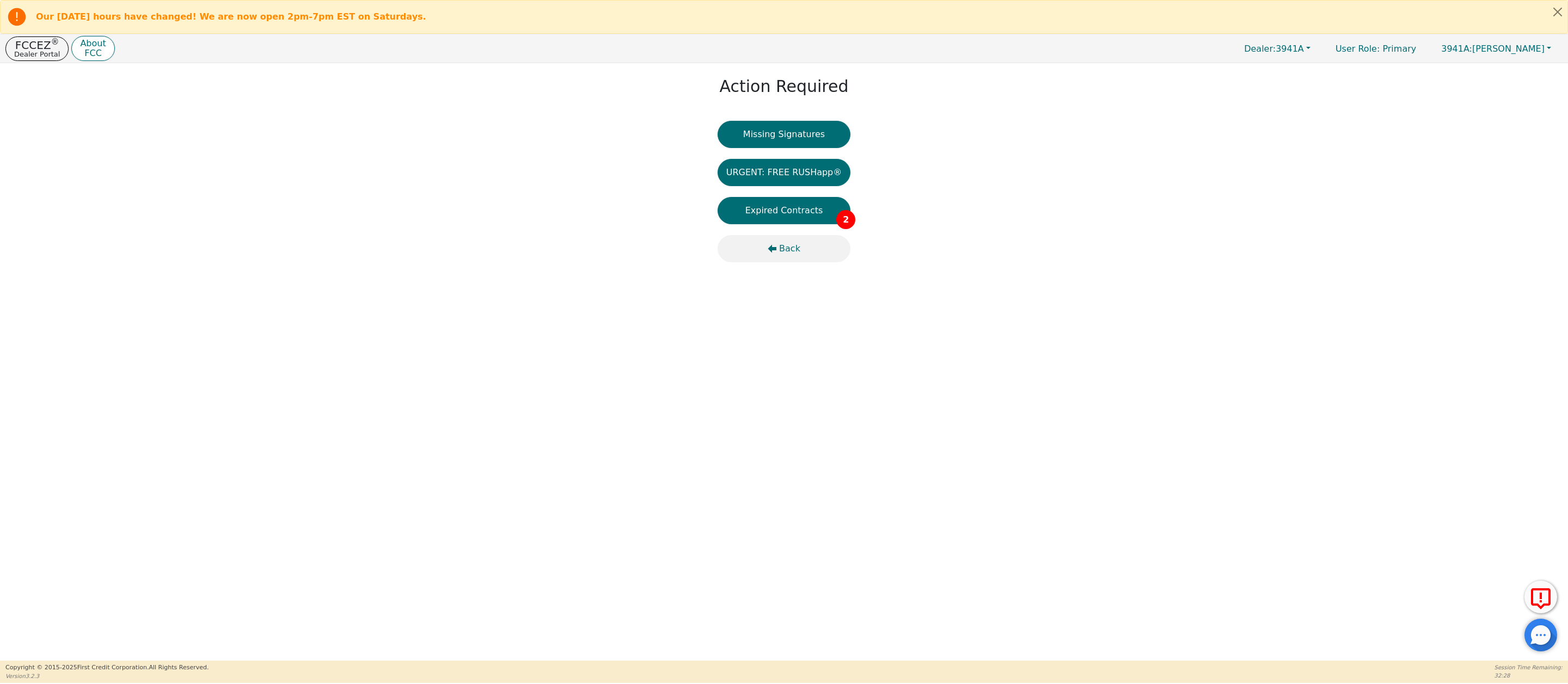
click at [786, 249] on span "Back" at bounding box center [790, 248] width 21 height 13
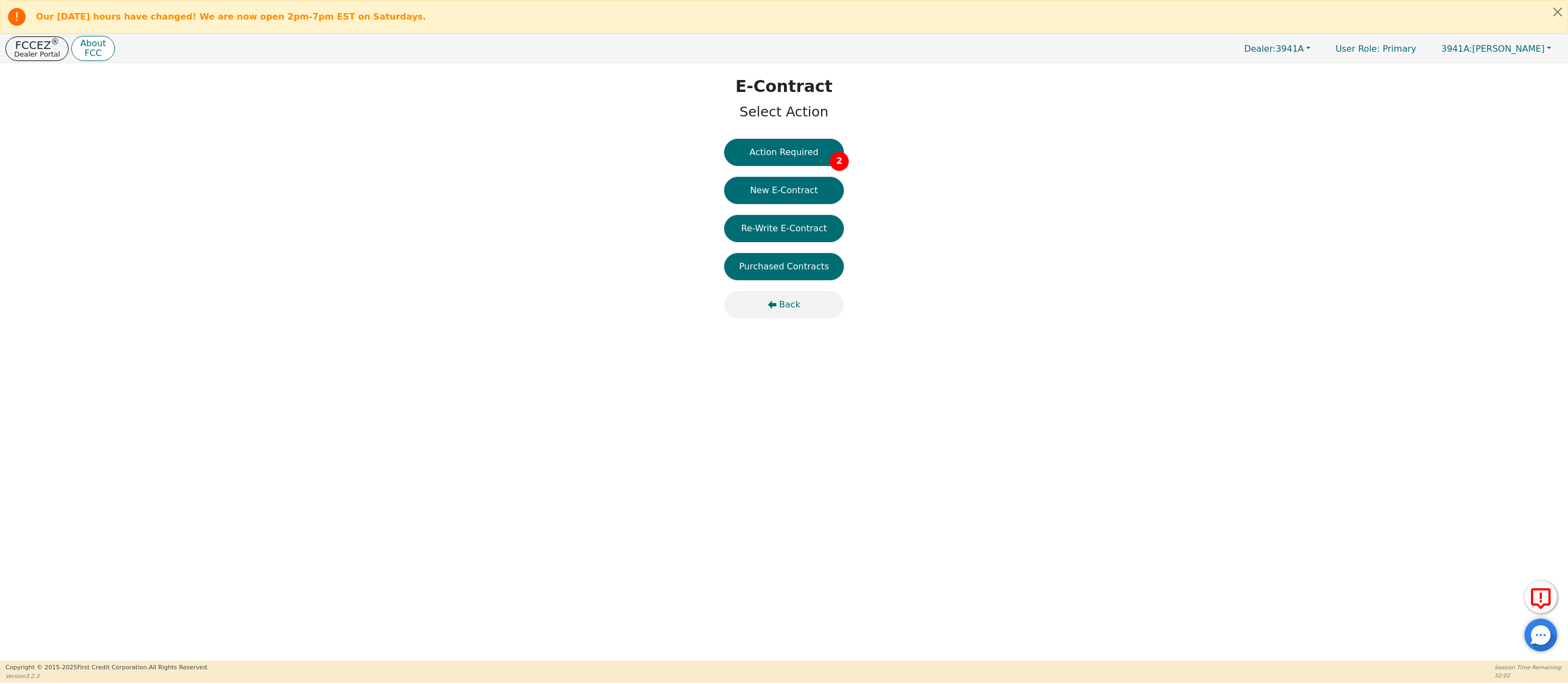
click at [793, 307] on span "Back" at bounding box center [790, 304] width 21 height 13
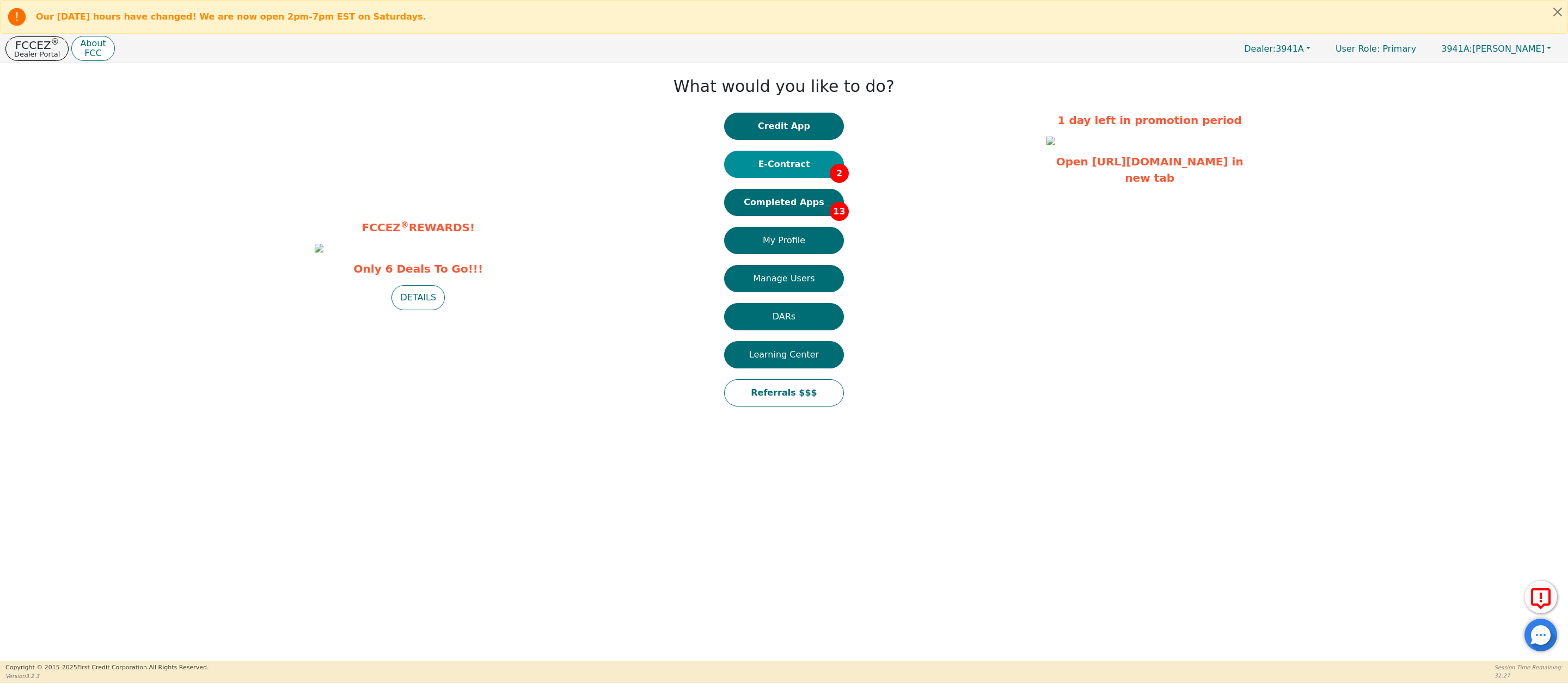
click at [784, 164] on button "E-Contract 2" at bounding box center [784, 164] width 119 height 27
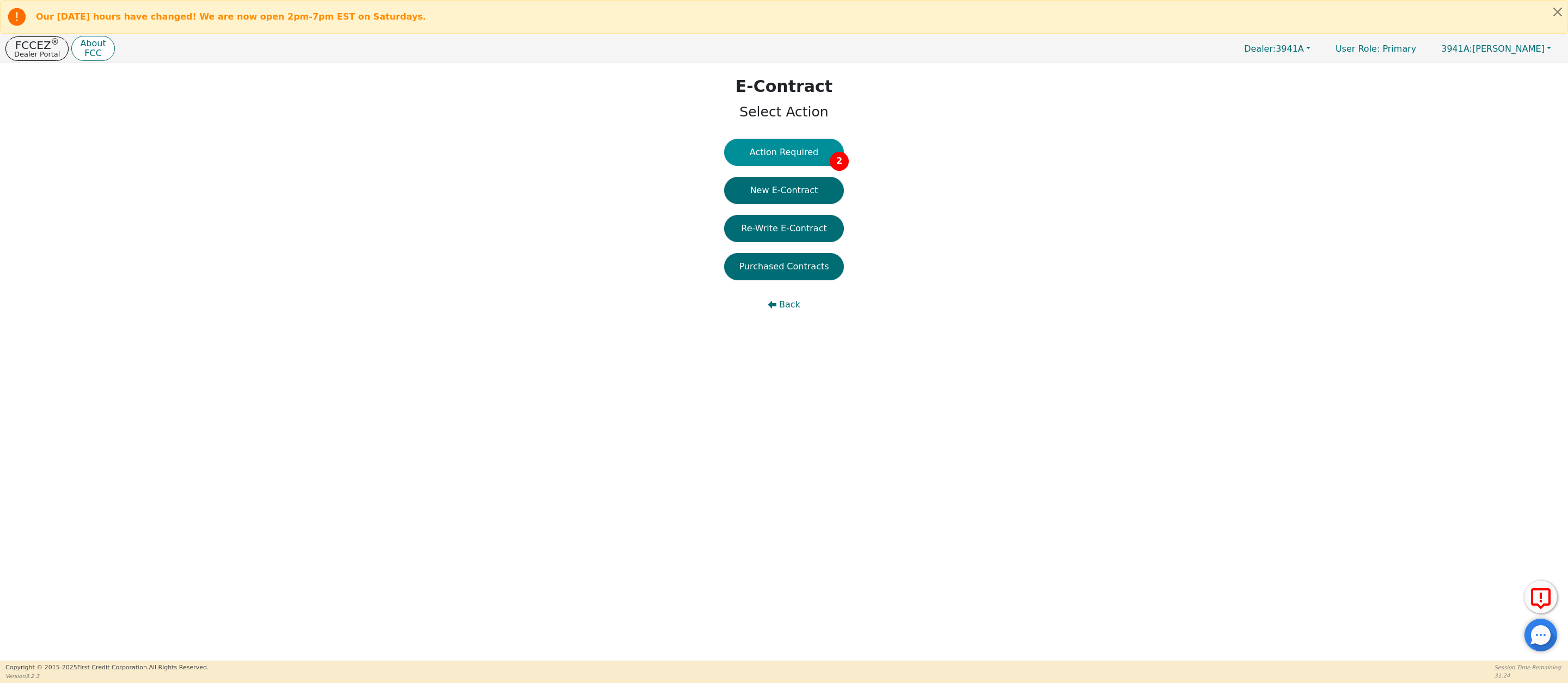
click at [783, 152] on button "Action Required 2" at bounding box center [784, 152] width 119 height 27
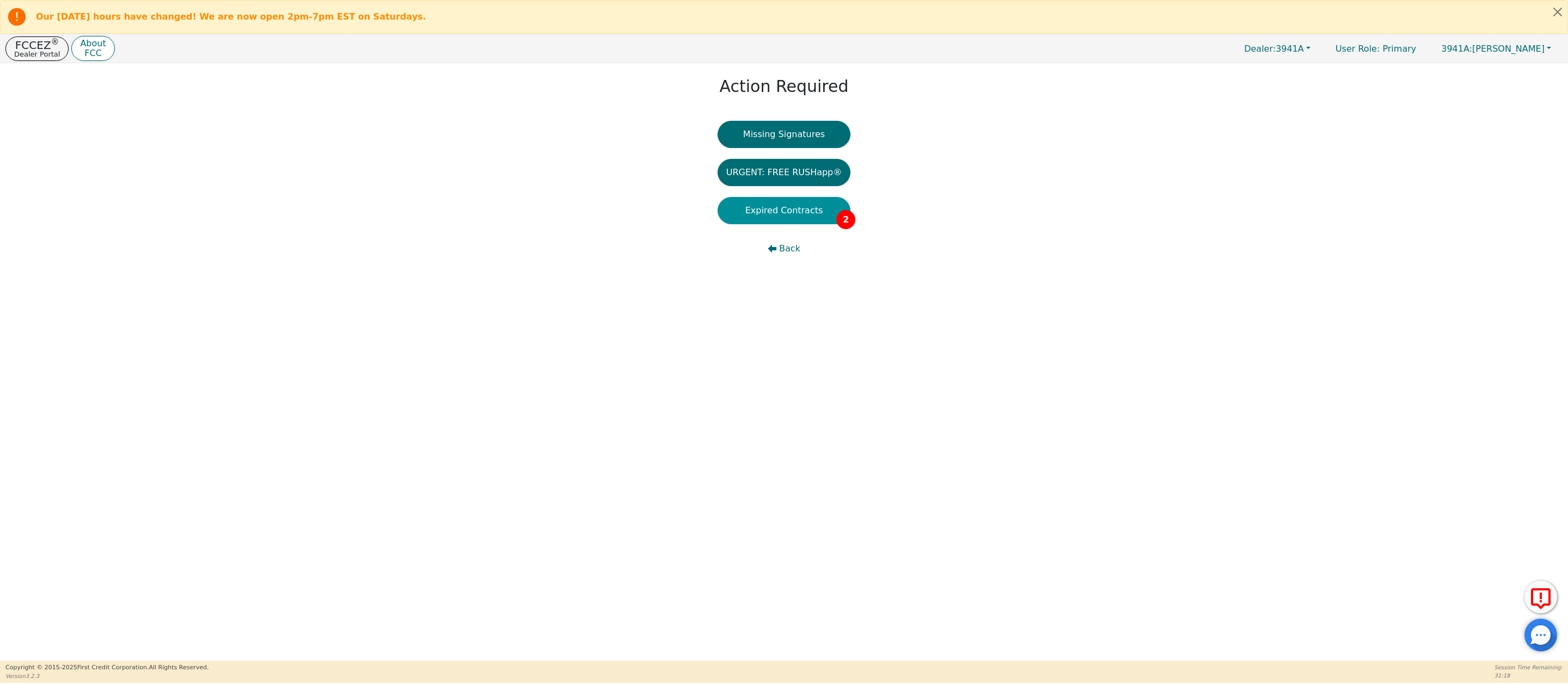
click at [791, 209] on button "Expired Contracts 2" at bounding box center [784, 210] width 133 height 27
